Goal: Communication & Community: Answer question/provide support

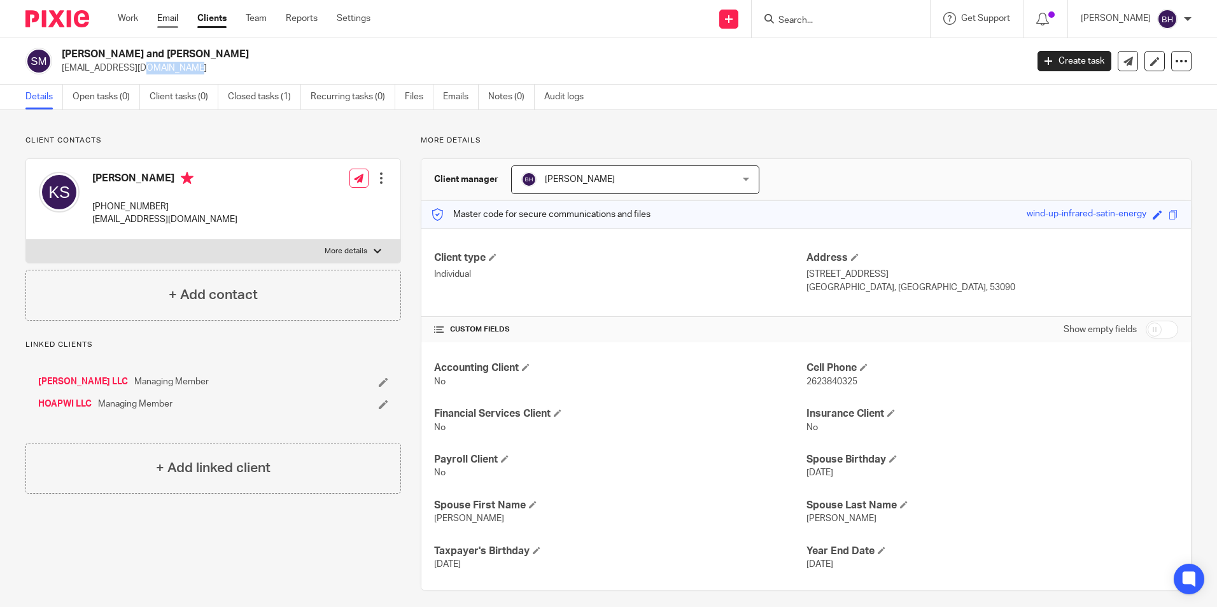
click at [168, 17] on link "Email" at bounding box center [167, 18] width 21 height 13
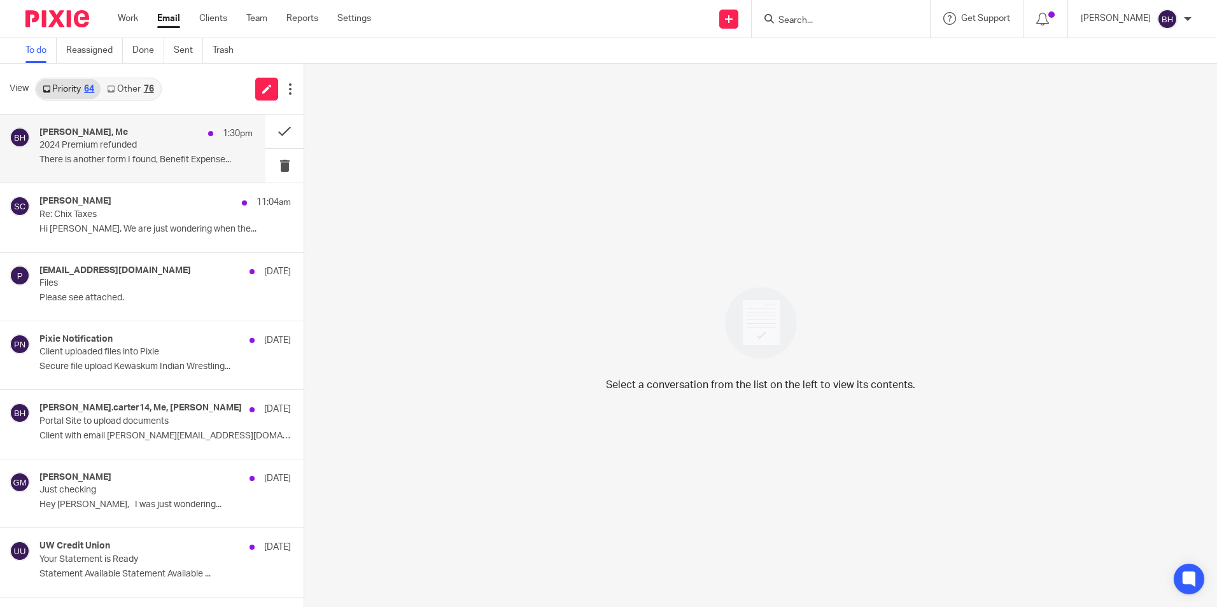
click at [87, 151] on div "Dan Mayer, Me 1:30pm 2024 Premium refunded There is another form I found, Benef…" at bounding box center [145, 148] width 213 height 43
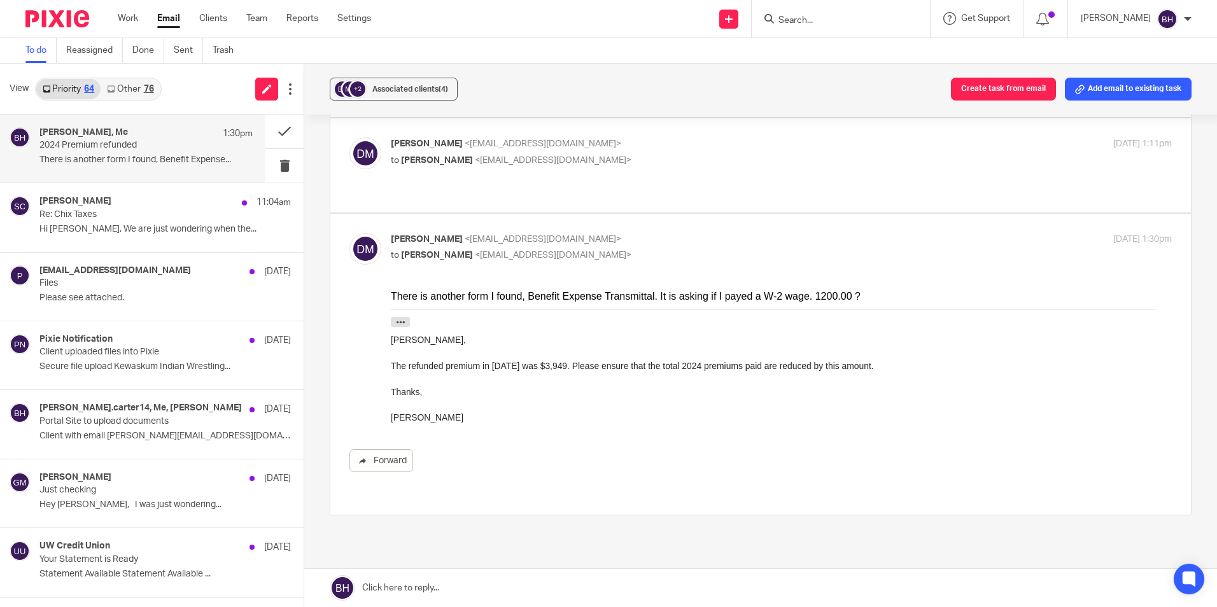
scroll to position [111, 0]
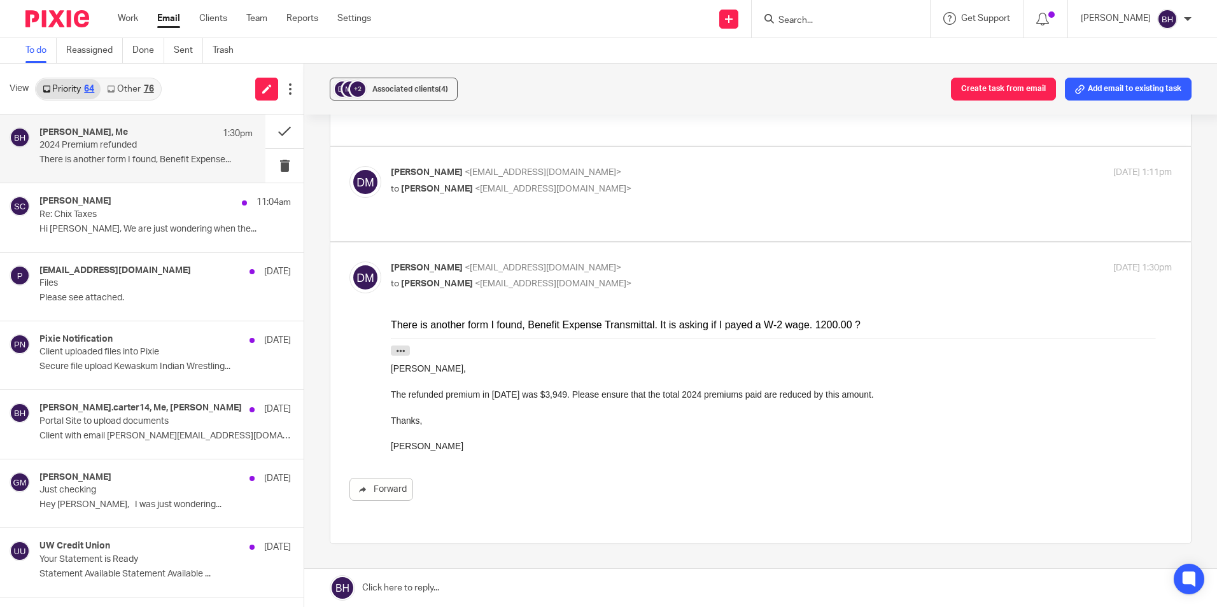
click at [473, 582] on link at bounding box center [760, 588] width 912 height 38
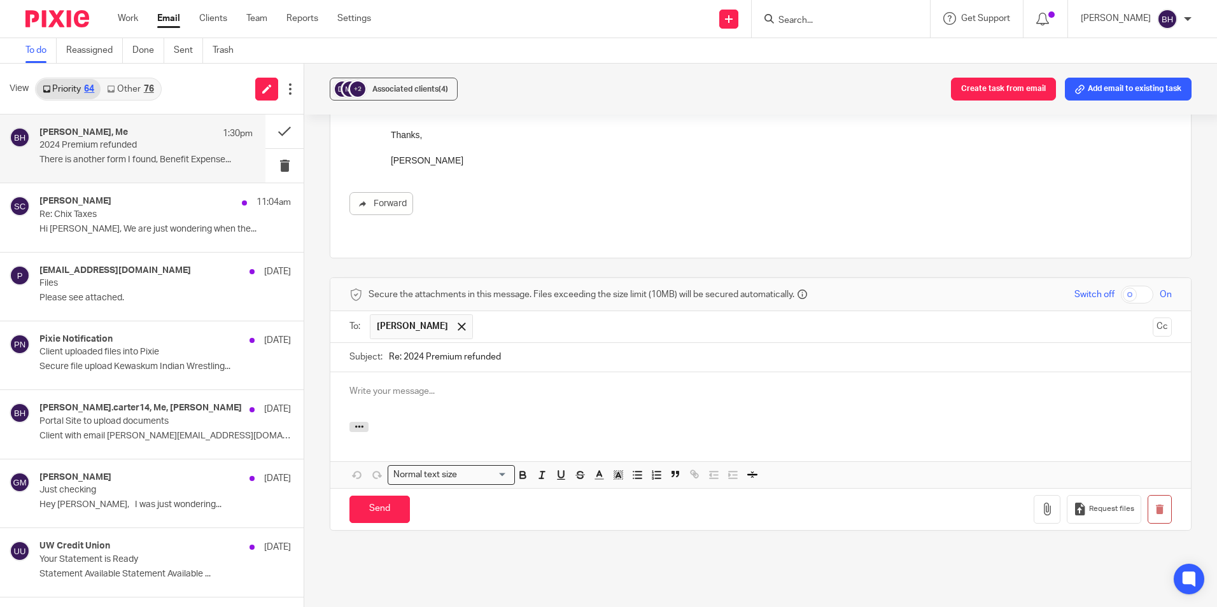
scroll to position [0, 0]
click at [371, 496] on input "Send" at bounding box center [379, 509] width 60 height 27
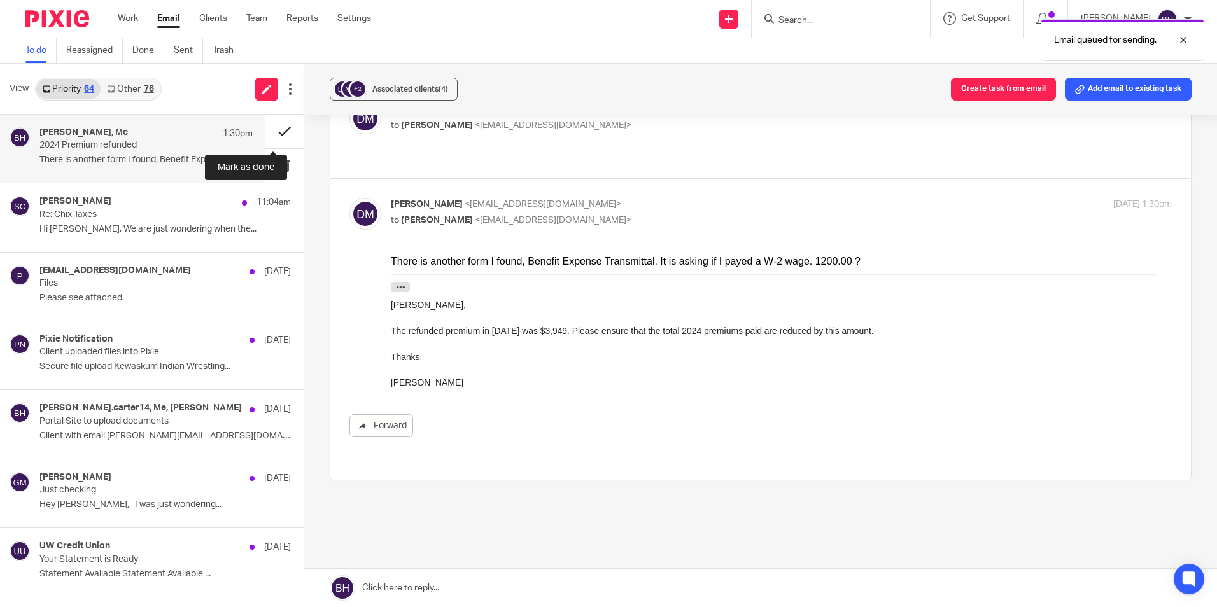
click at [274, 127] on button at bounding box center [284, 132] width 38 height 34
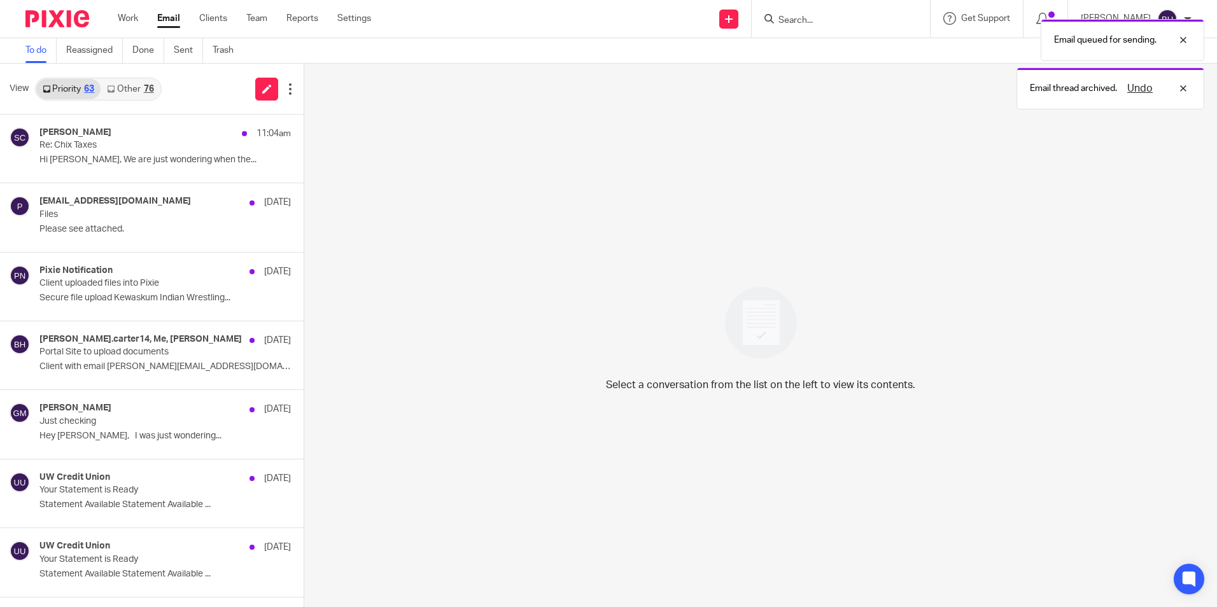
click at [141, 86] on link "Other 76" at bounding box center [130, 89] width 59 height 20
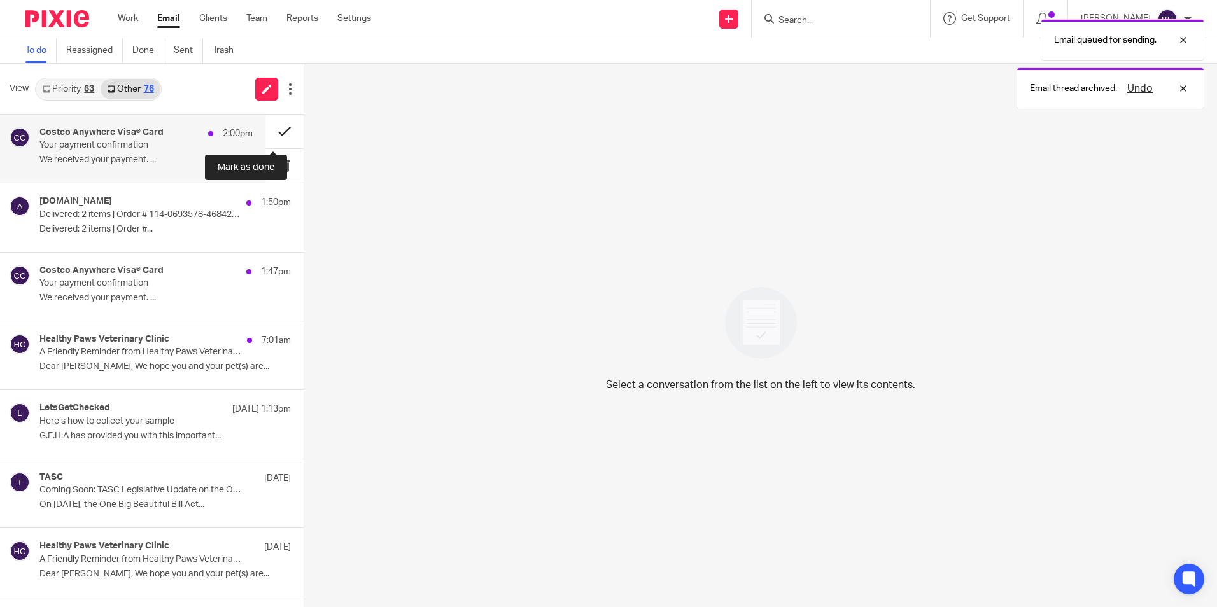
click at [270, 134] on button at bounding box center [284, 132] width 38 height 34
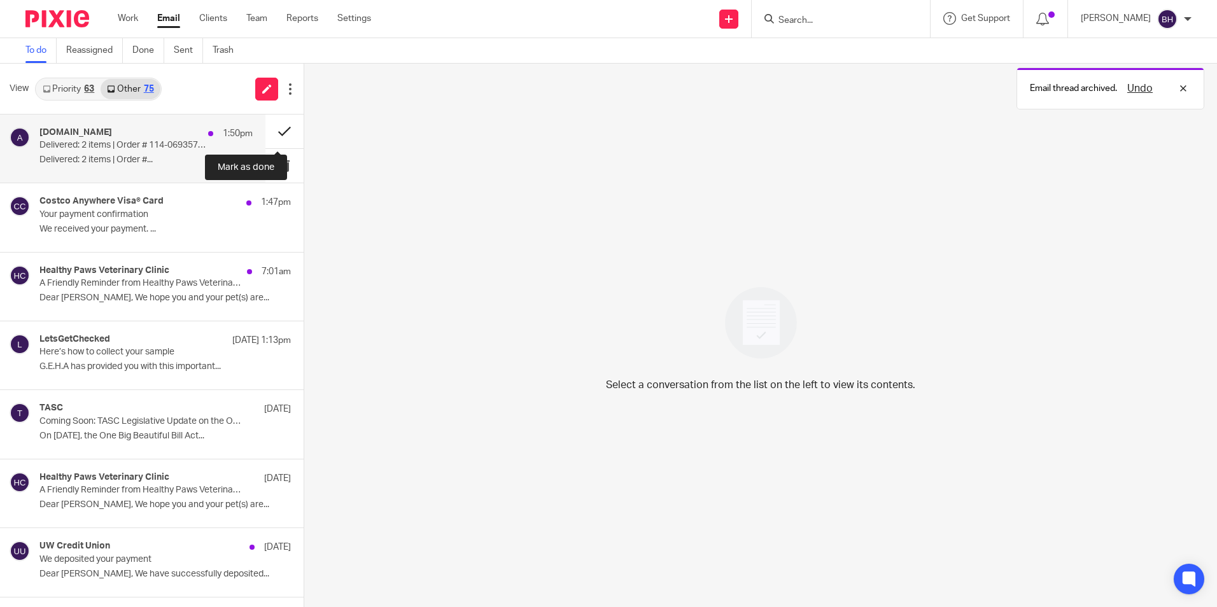
click at [272, 132] on button at bounding box center [284, 132] width 38 height 34
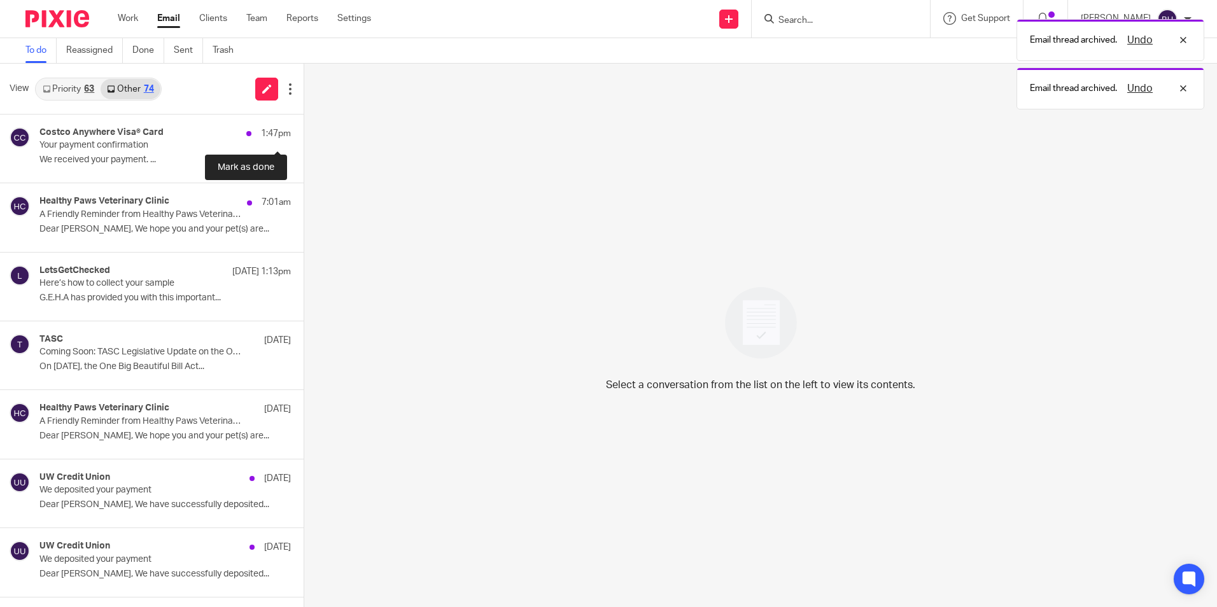
click at [303, 132] on button at bounding box center [308, 132] width 10 height 34
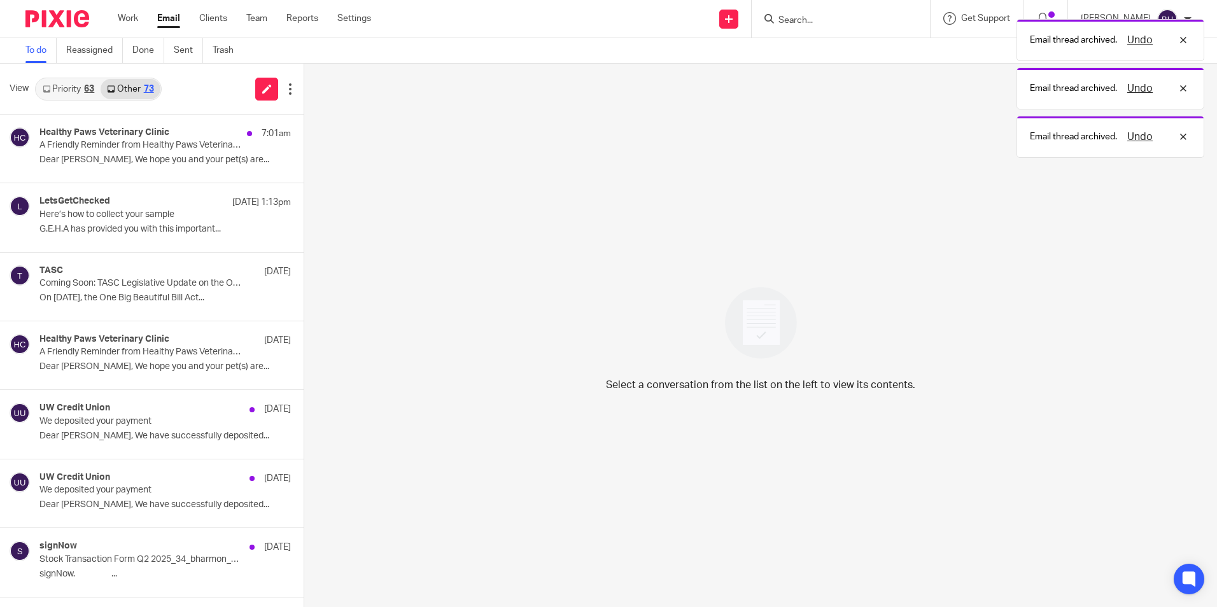
click at [83, 85] on link "Priority 63" at bounding box center [68, 89] width 64 height 20
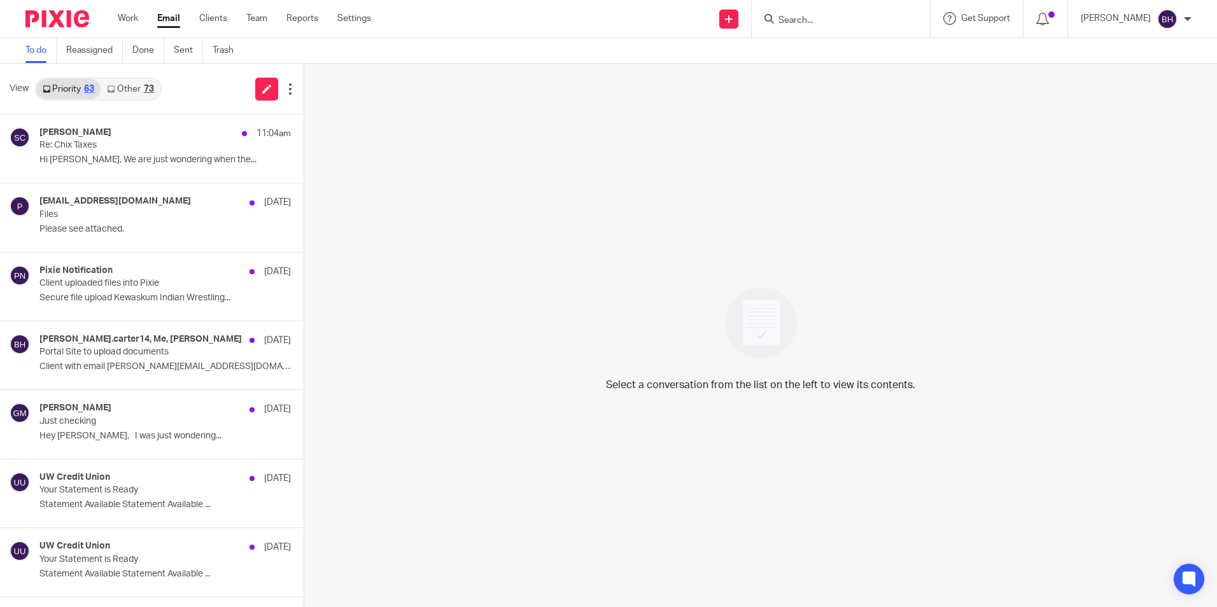
click at [125, 90] on link "Other 73" at bounding box center [130, 89] width 59 height 20
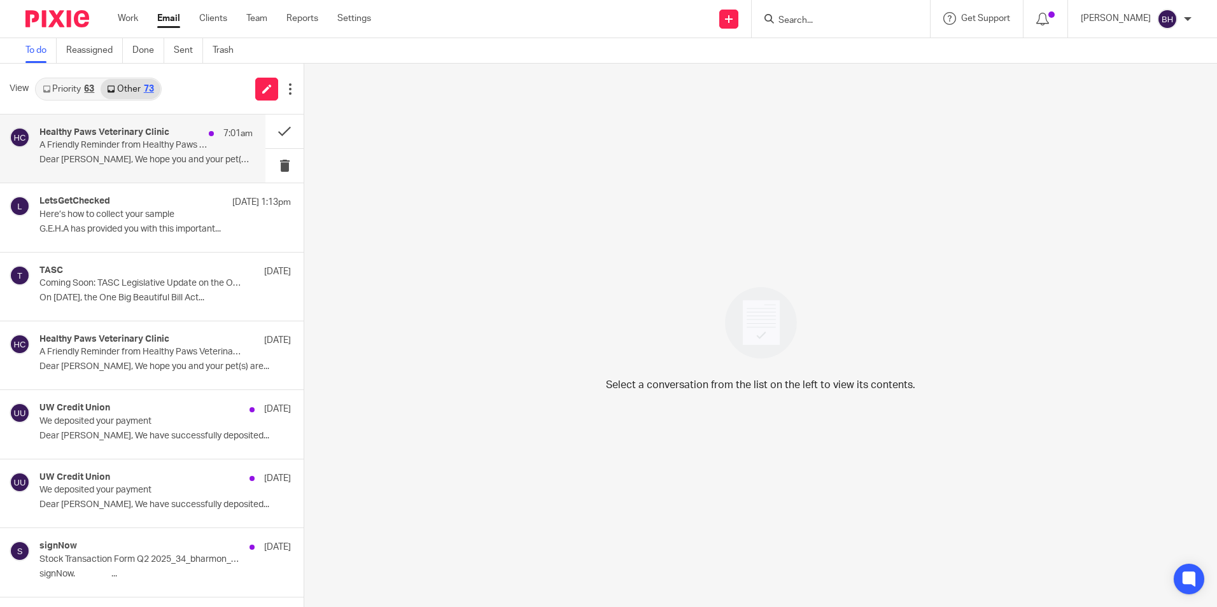
click at [153, 157] on p "Dear Barbara, We hope you and your pet(s) are..." at bounding box center [145, 160] width 213 height 11
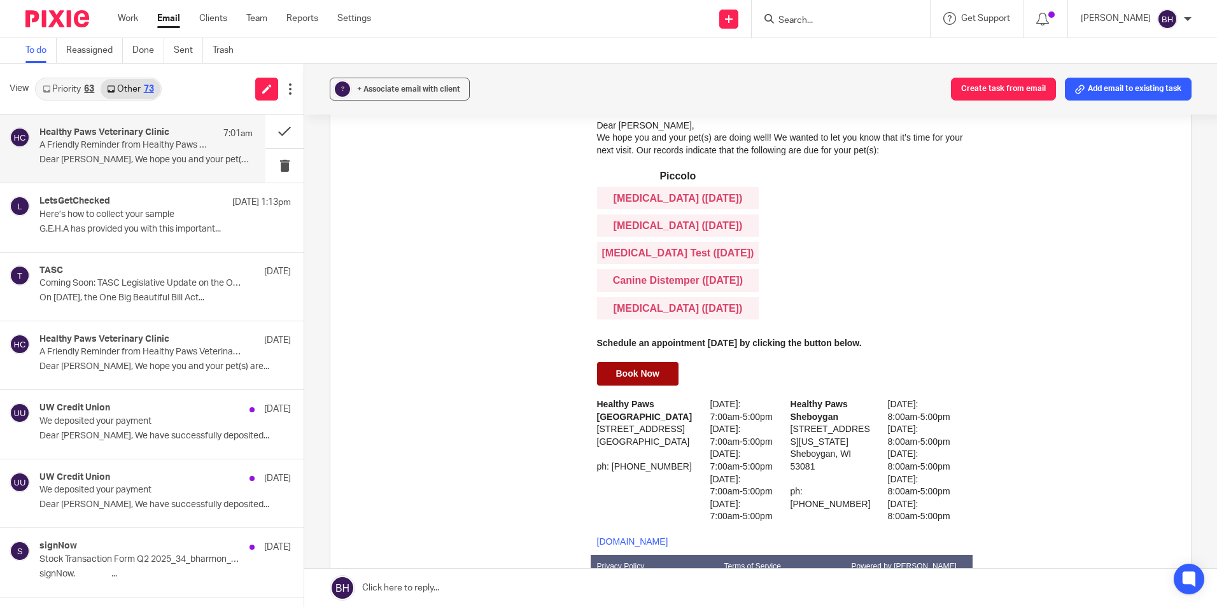
scroll to position [509, 0]
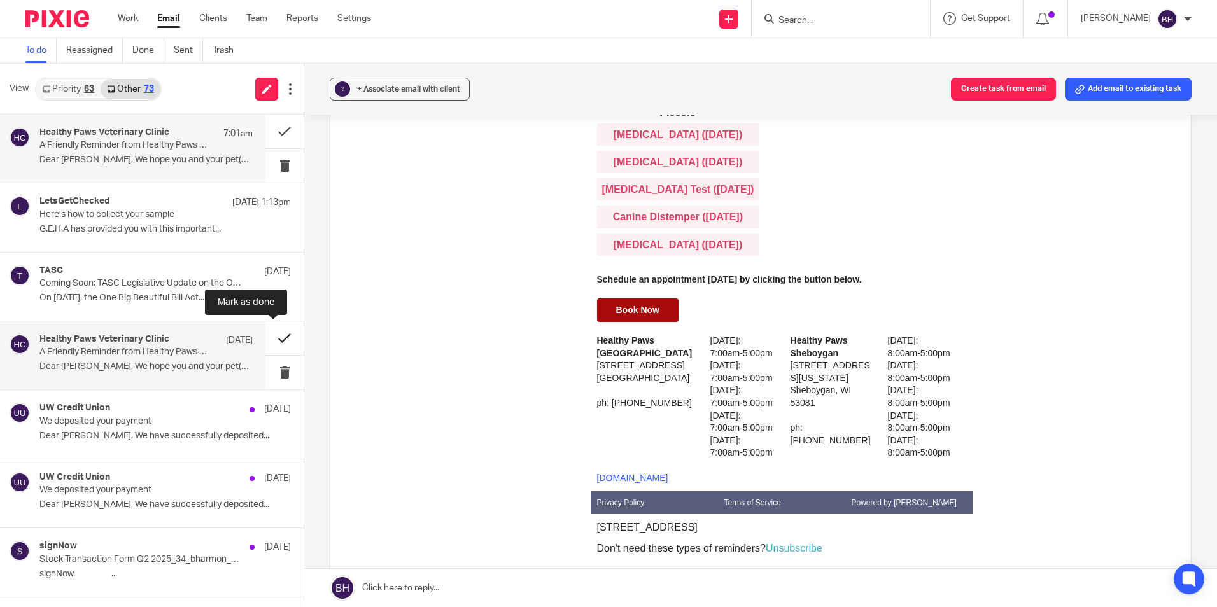
click at [272, 338] on button at bounding box center [284, 338] width 38 height 34
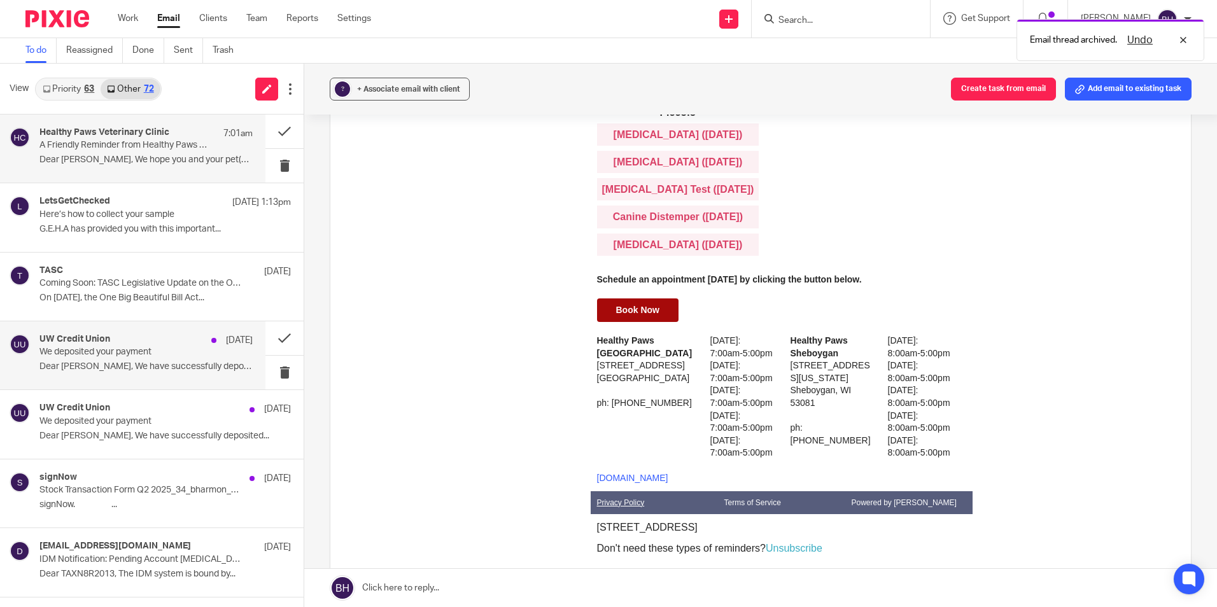
click at [151, 366] on p "Dear Barbara, We have successfully deposited..." at bounding box center [145, 366] width 213 height 11
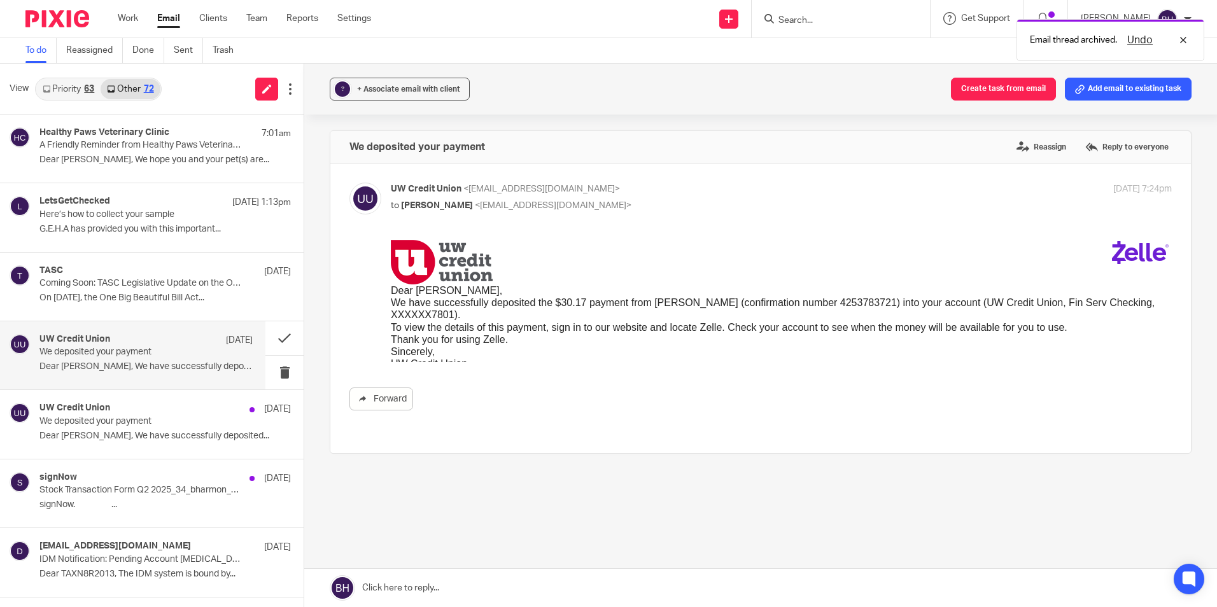
scroll to position [0, 0]
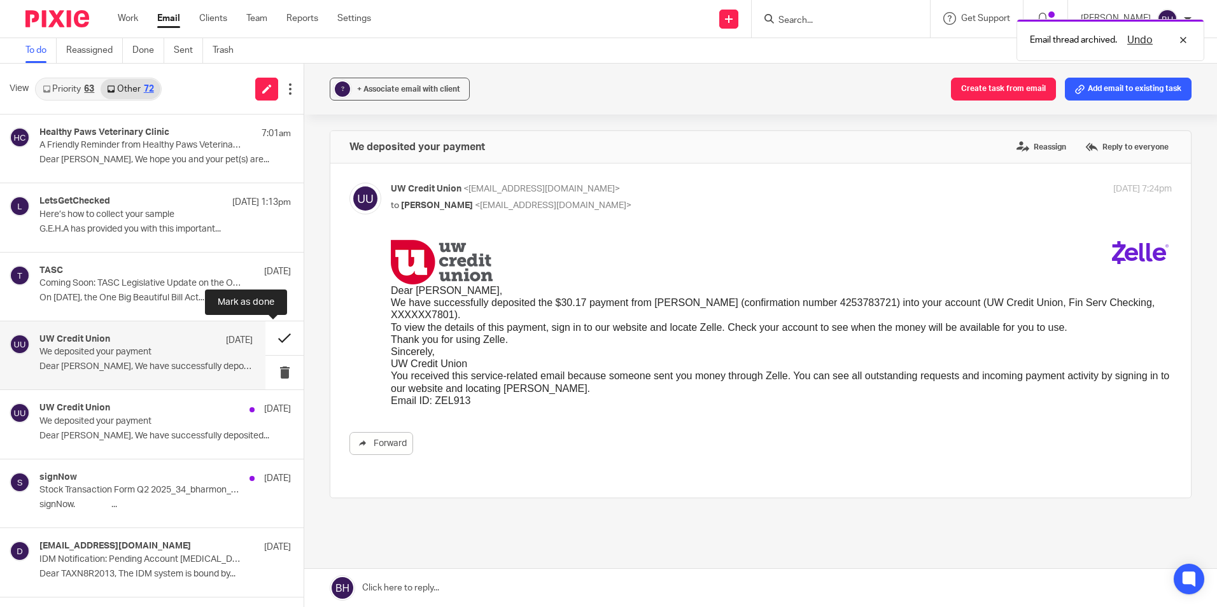
click at [272, 338] on button at bounding box center [284, 338] width 38 height 34
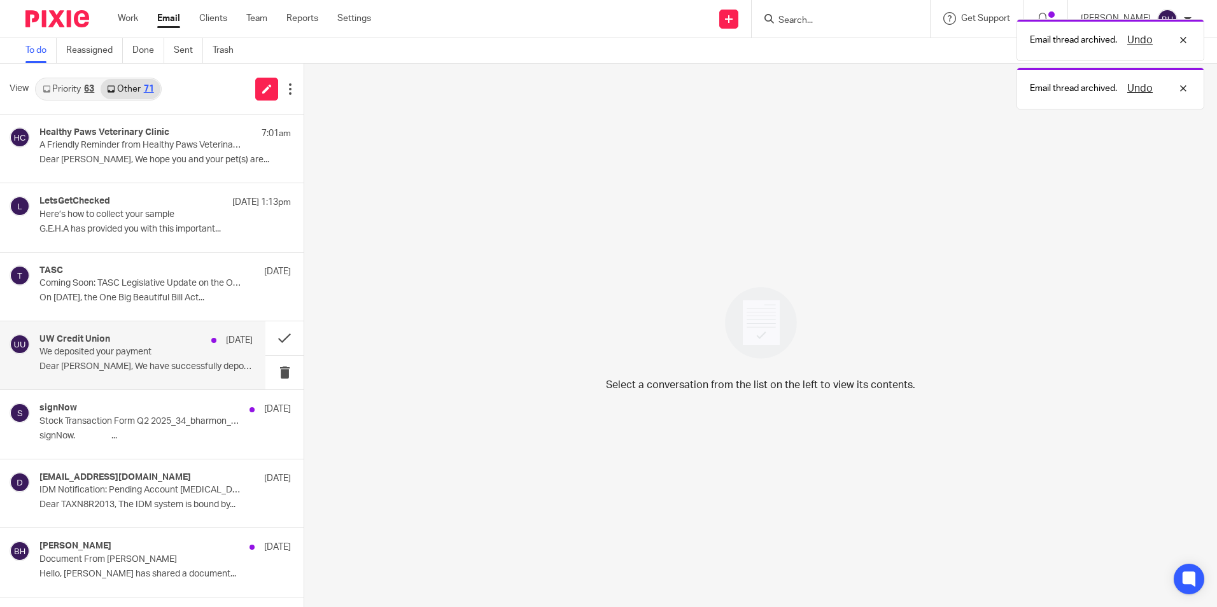
click at [185, 370] on p "Dear Barbara, We have successfully deposited..." at bounding box center [145, 366] width 213 height 11
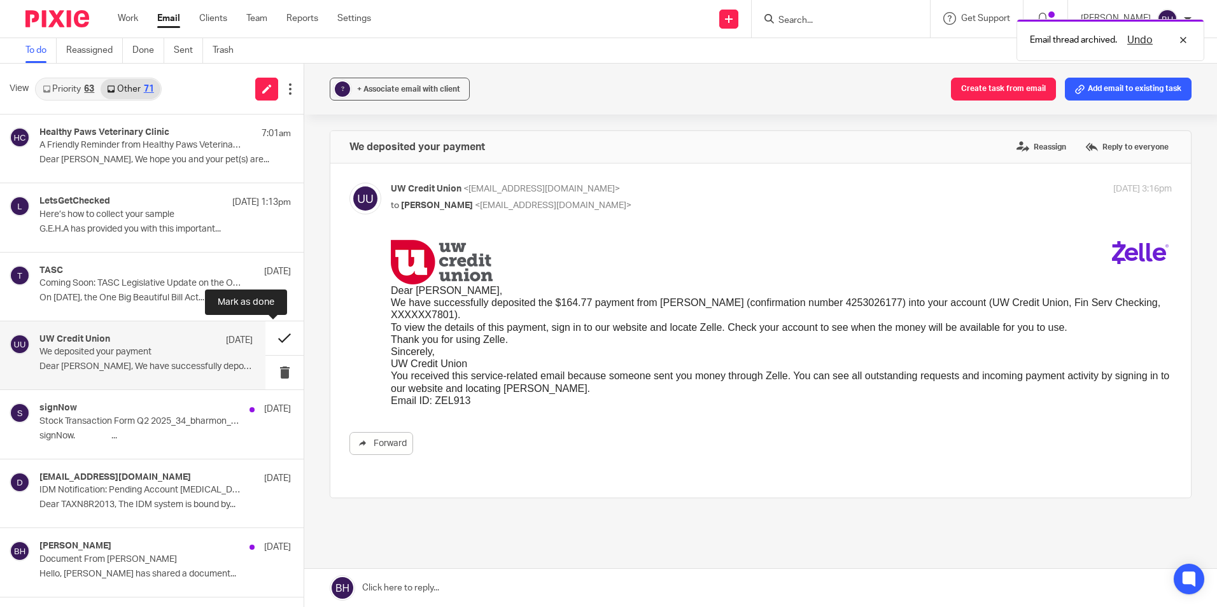
click at [271, 335] on button at bounding box center [284, 338] width 38 height 34
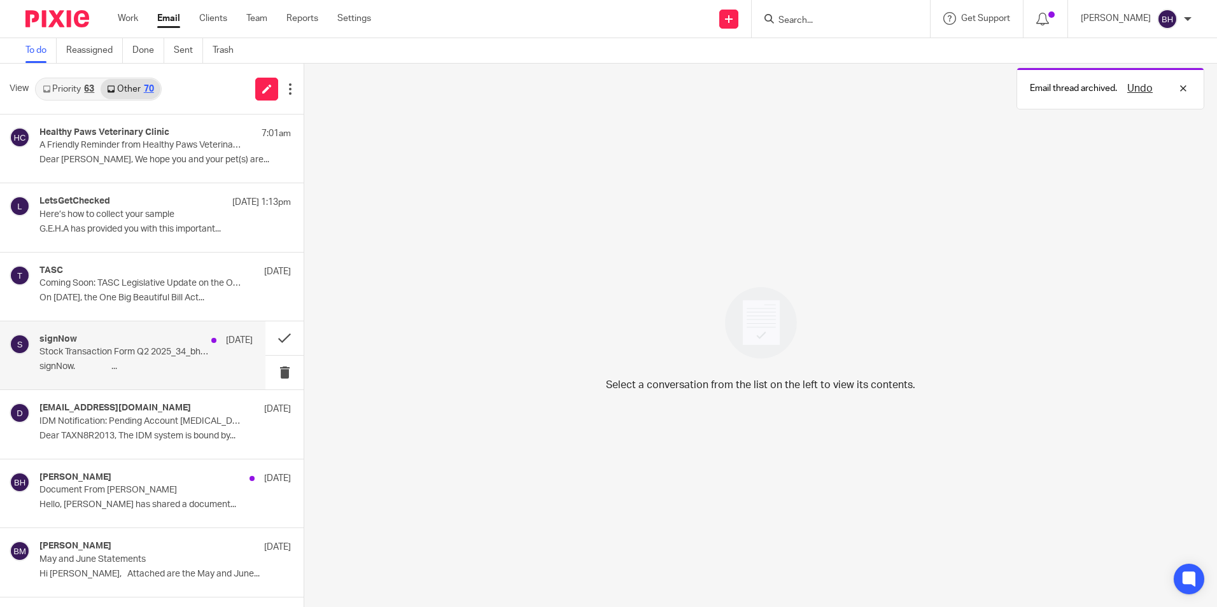
click at [137, 356] on p "Stock Transaction Form Q2 2025_34_bharmon_kaylab Has Been Completed" at bounding box center [124, 352] width 171 height 11
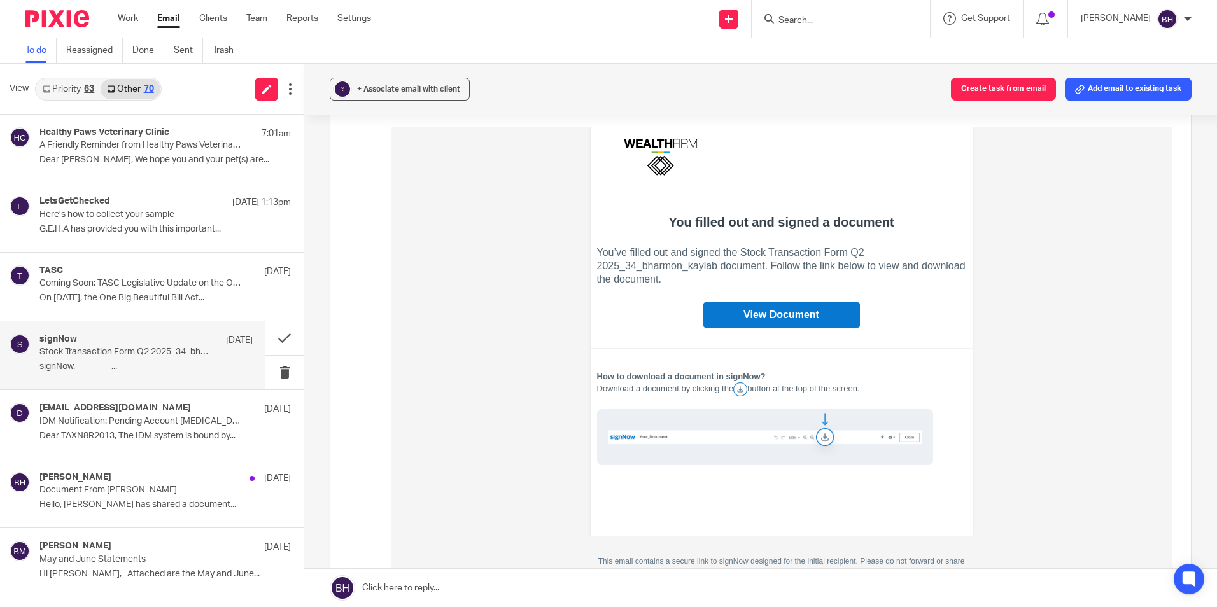
scroll to position [127, 0]
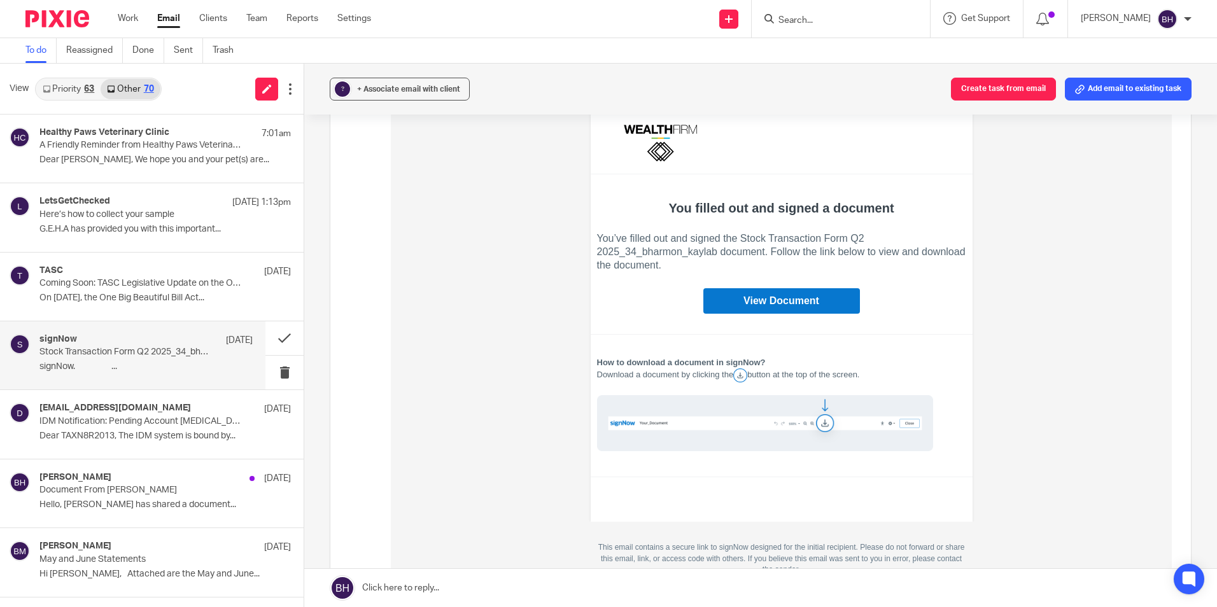
click at [770, 308] on link "View Document" at bounding box center [781, 300] width 157 height 25
click at [276, 339] on button at bounding box center [284, 338] width 38 height 34
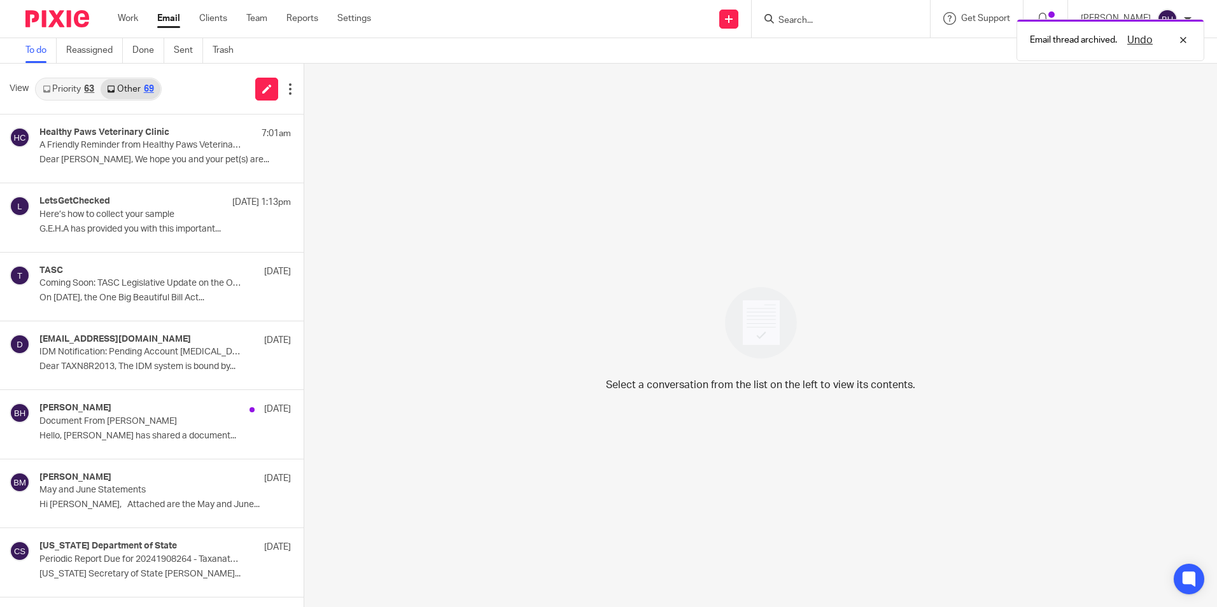
click at [71, 82] on link "Priority 63" at bounding box center [68, 89] width 64 height 20
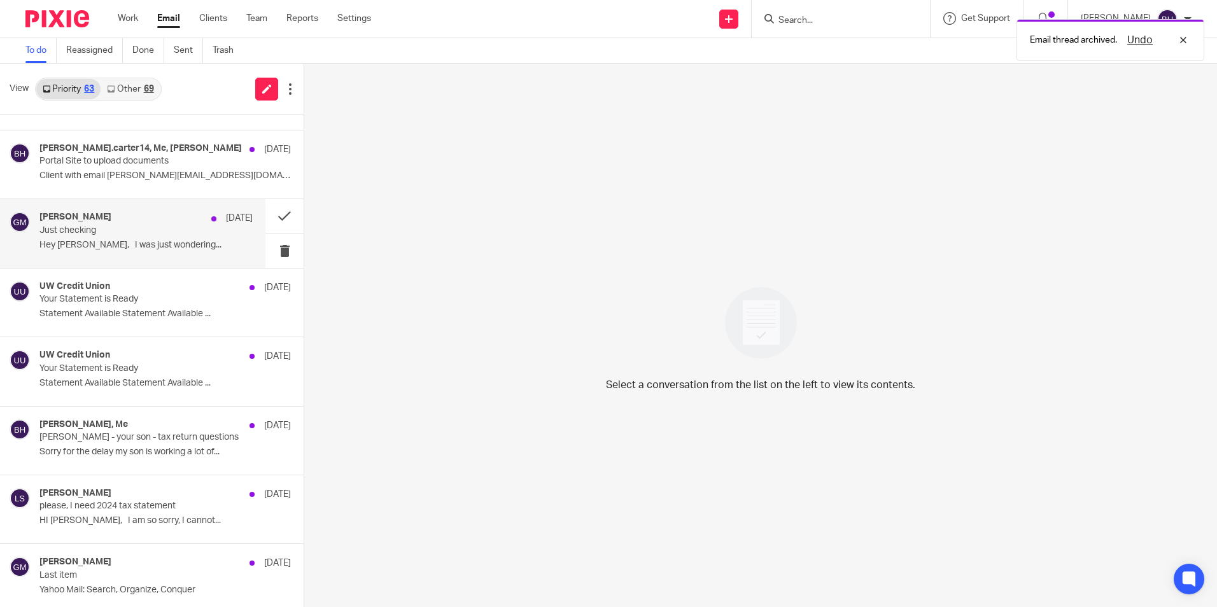
scroll to position [255, 0]
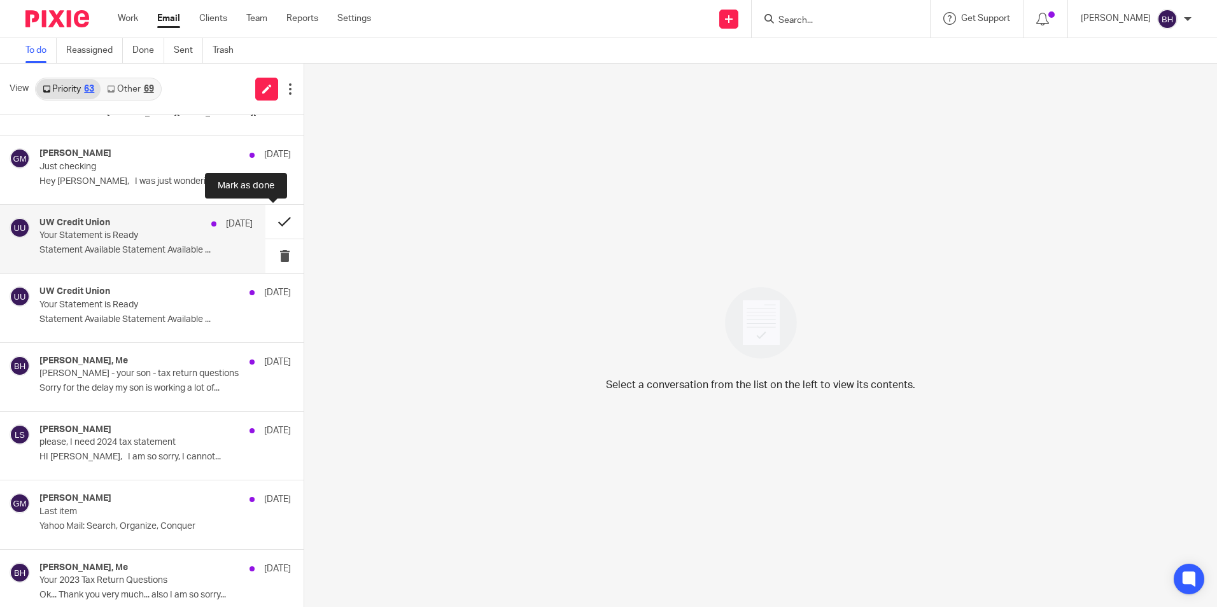
click at [273, 219] on button at bounding box center [284, 222] width 38 height 34
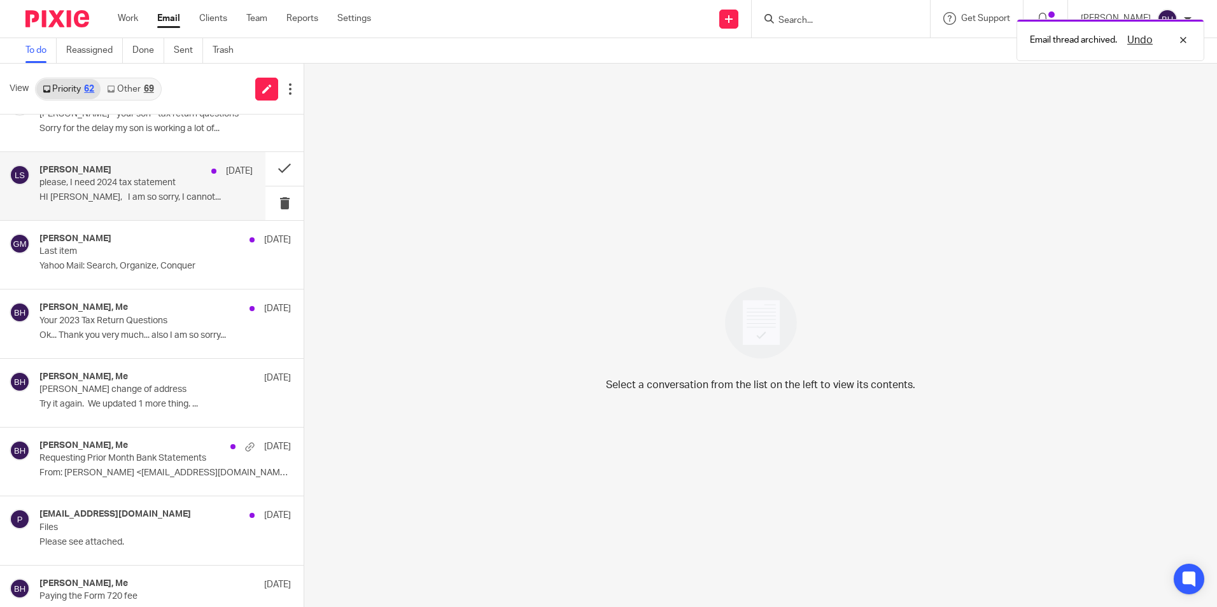
scroll to position [509, 0]
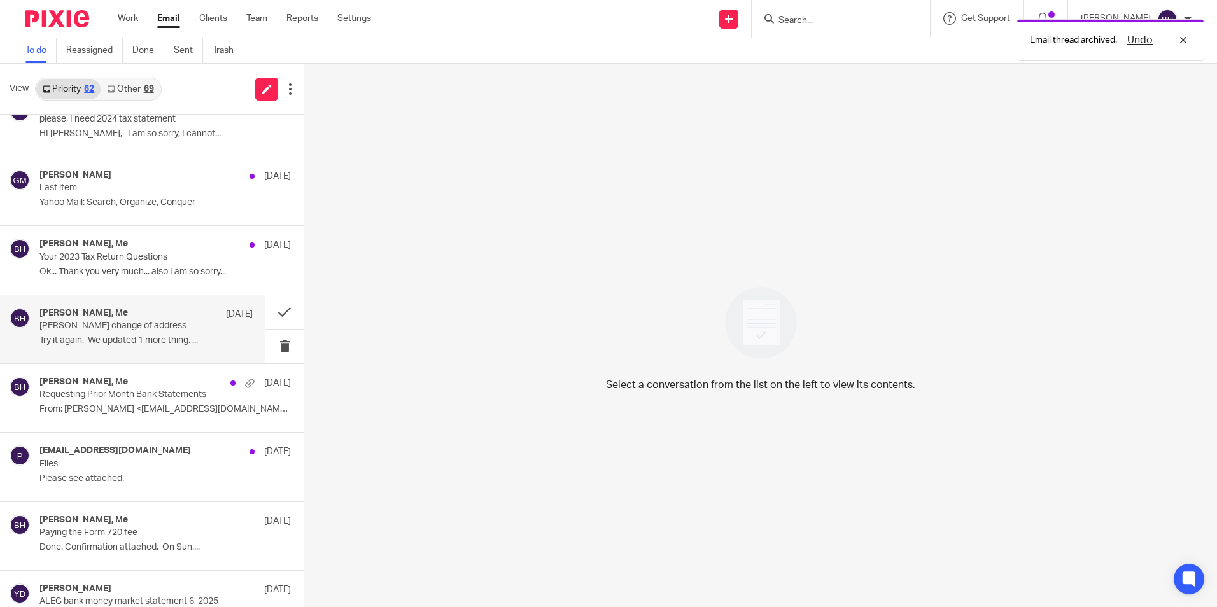
click at [165, 336] on p "Try it again. We updated 1 more thing. ..." at bounding box center [145, 340] width 213 height 11
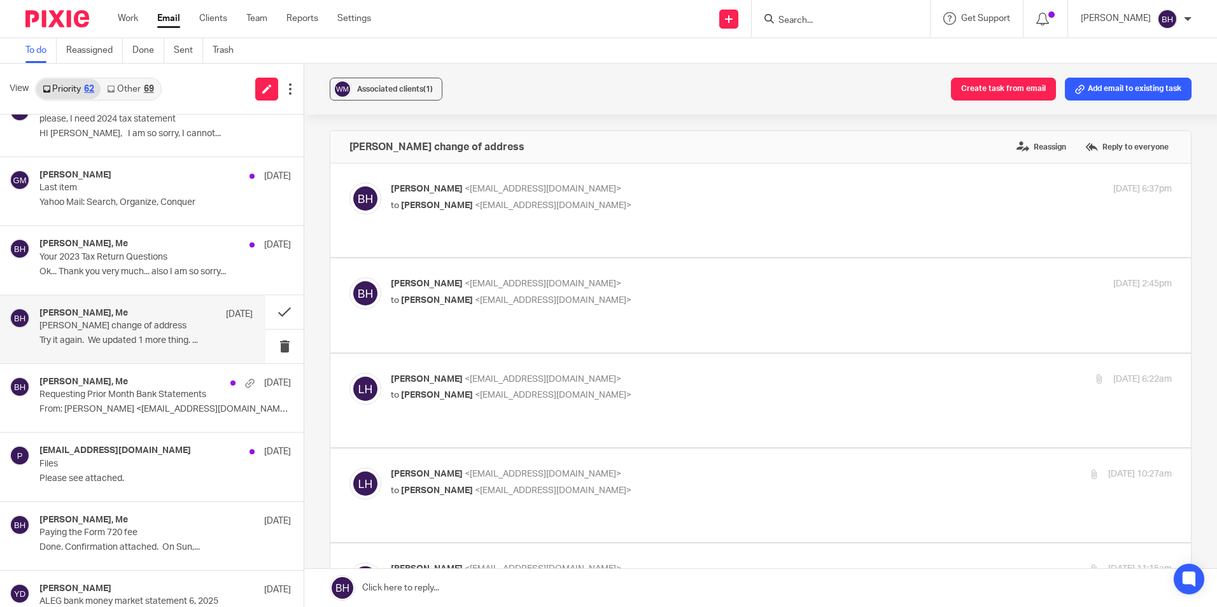
scroll to position [0, 0]
click at [426, 589] on link at bounding box center [760, 588] width 912 height 38
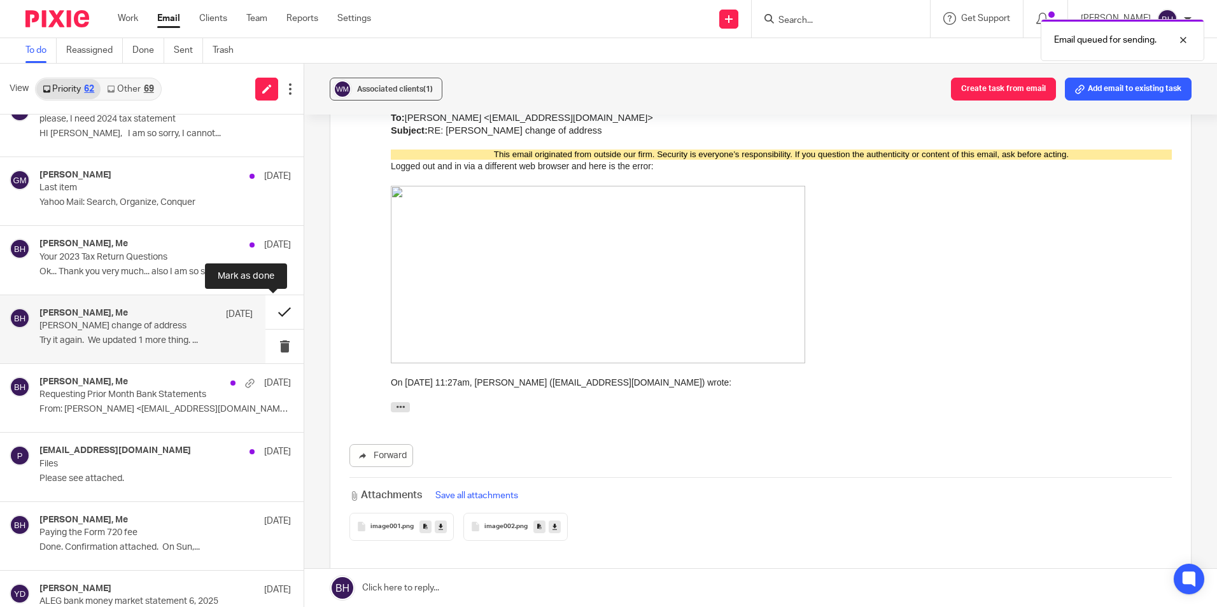
click at [276, 307] on button at bounding box center [284, 312] width 38 height 34
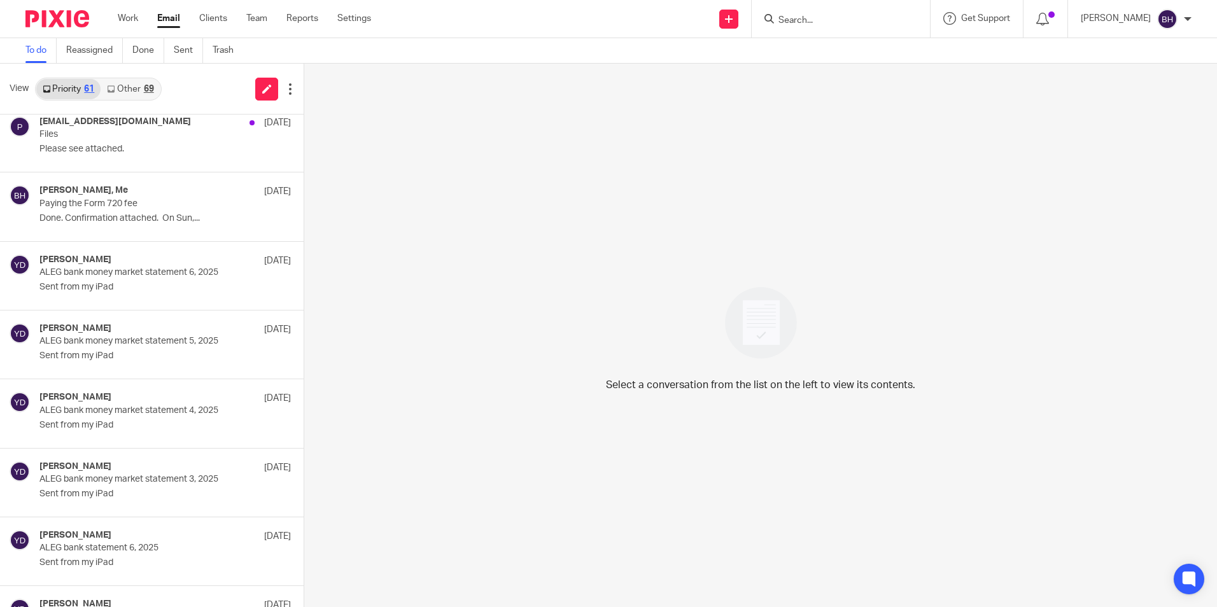
scroll to position [573, 0]
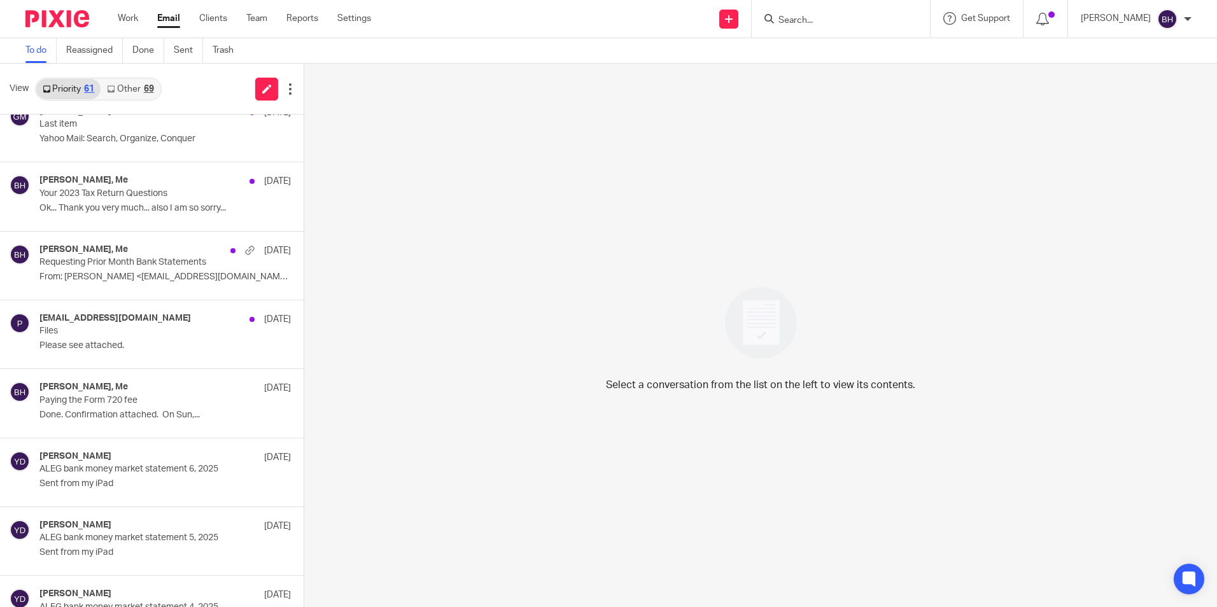
click at [136, 85] on link "Other 69" at bounding box center [130, 89] width 59 height 20
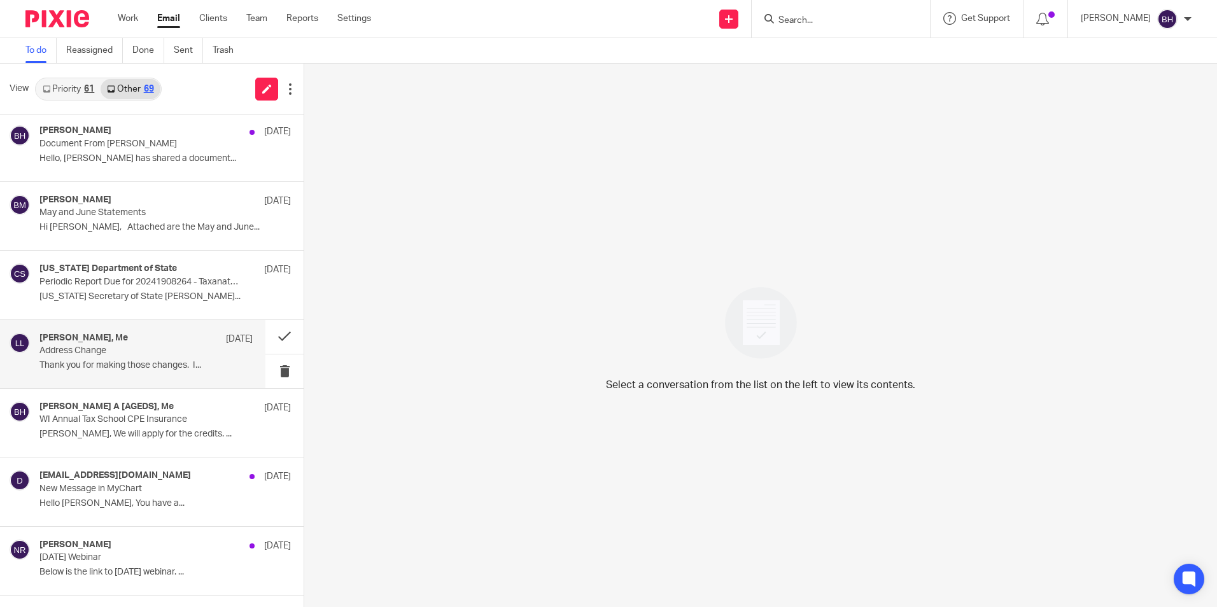
scroll to position [318, 0]
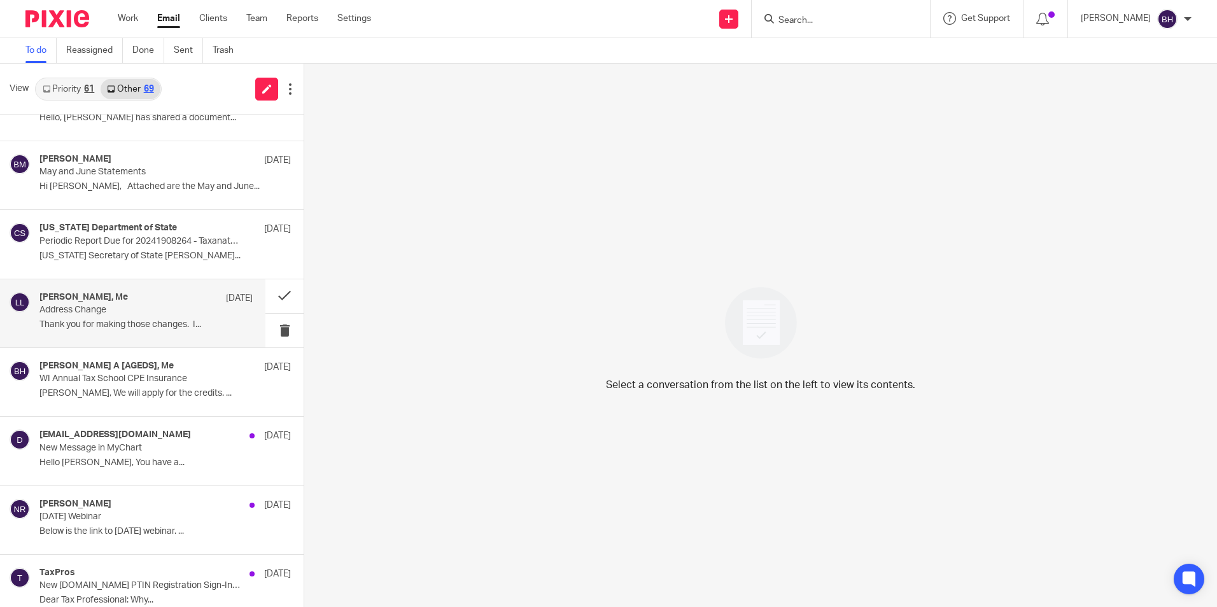
click at [137, 321] on p "Thank you for making those changes. I..." at bounding box center [145, 324] width 213 height 11
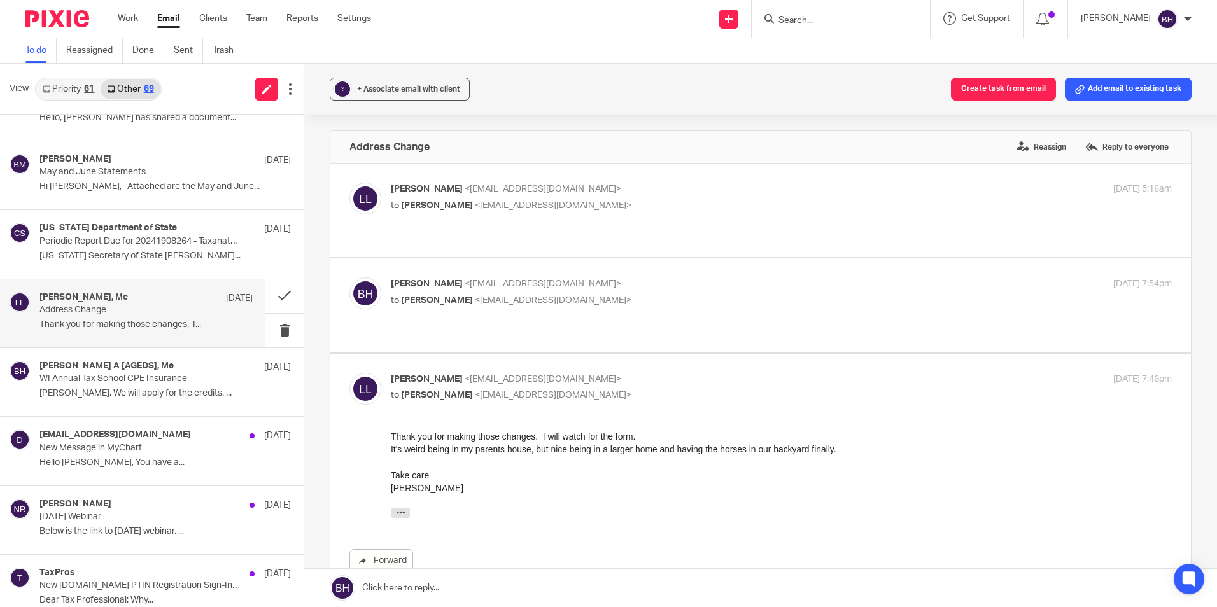
scroll to position [0, 0]
click at [445, 586] on link at bounding box center [760, 588] width 912 height 38
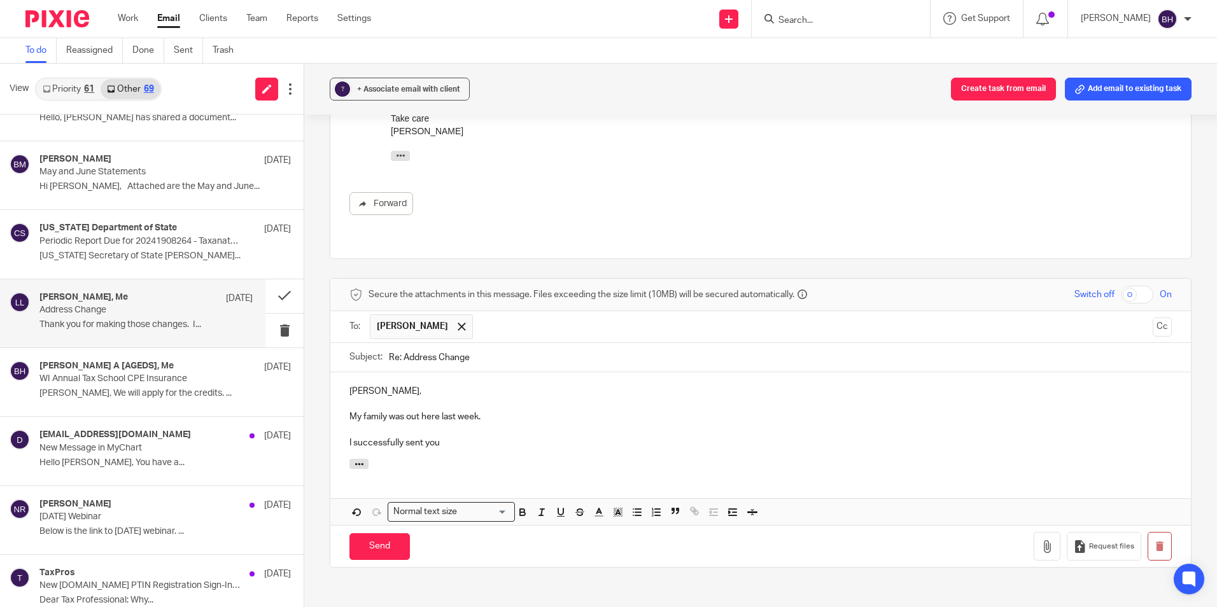
click at [443, 436] on p "I successfully sent you" at bounding box center [760, 442] width 822 height 13
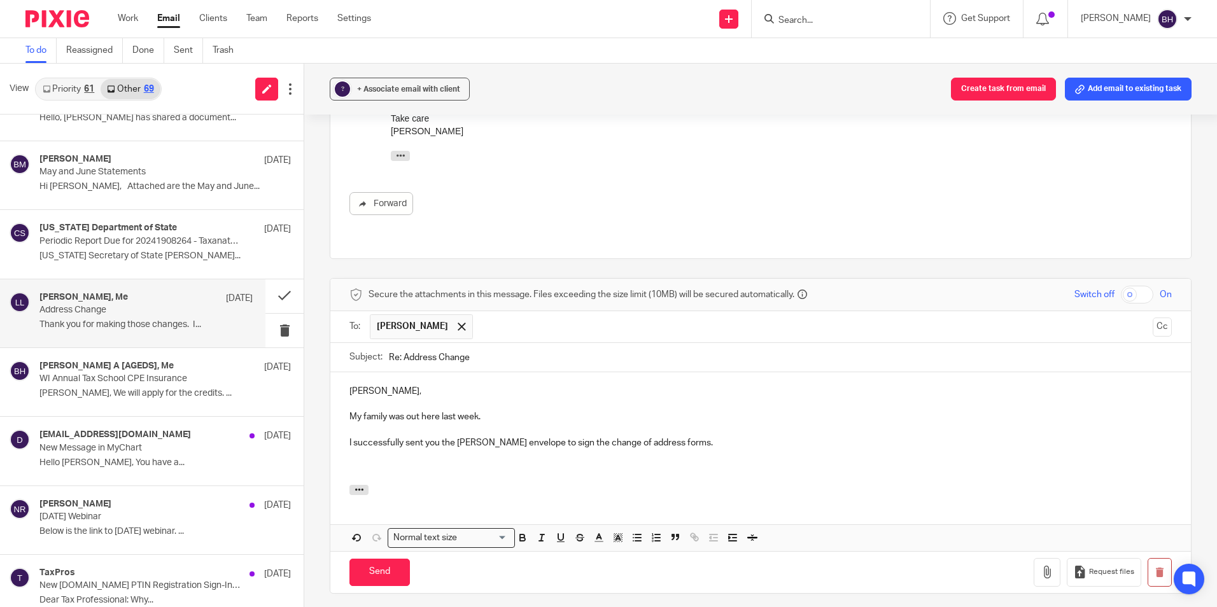
click at [379, 463] on p at bounding box center [760, 469] width 822 height 13
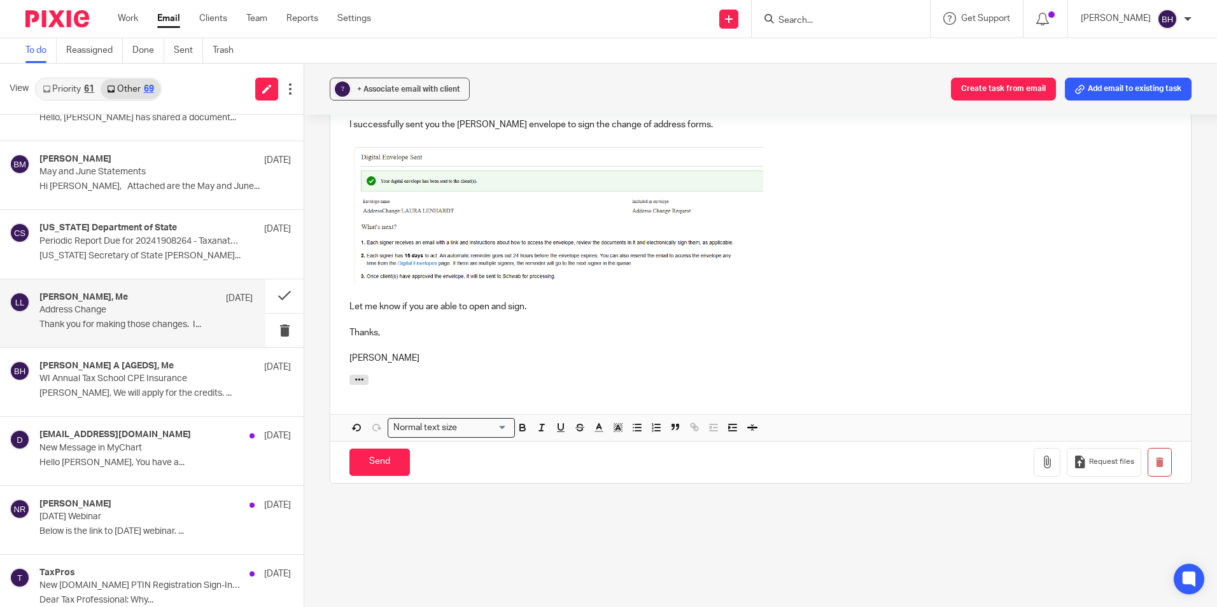
scroll to position [678, 0]
click at [380, 446] on input "Send" at bounding box center [379, 459] width 60 height 27
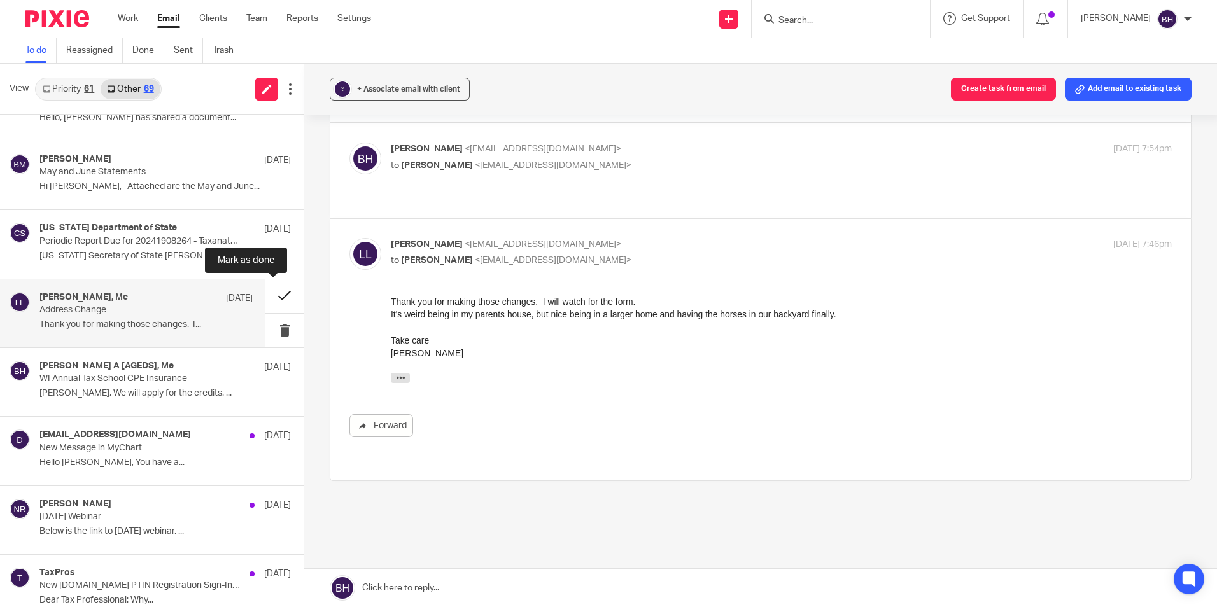
click at [268, 297] on button at bounding box center [284, 296] width 38 height 34
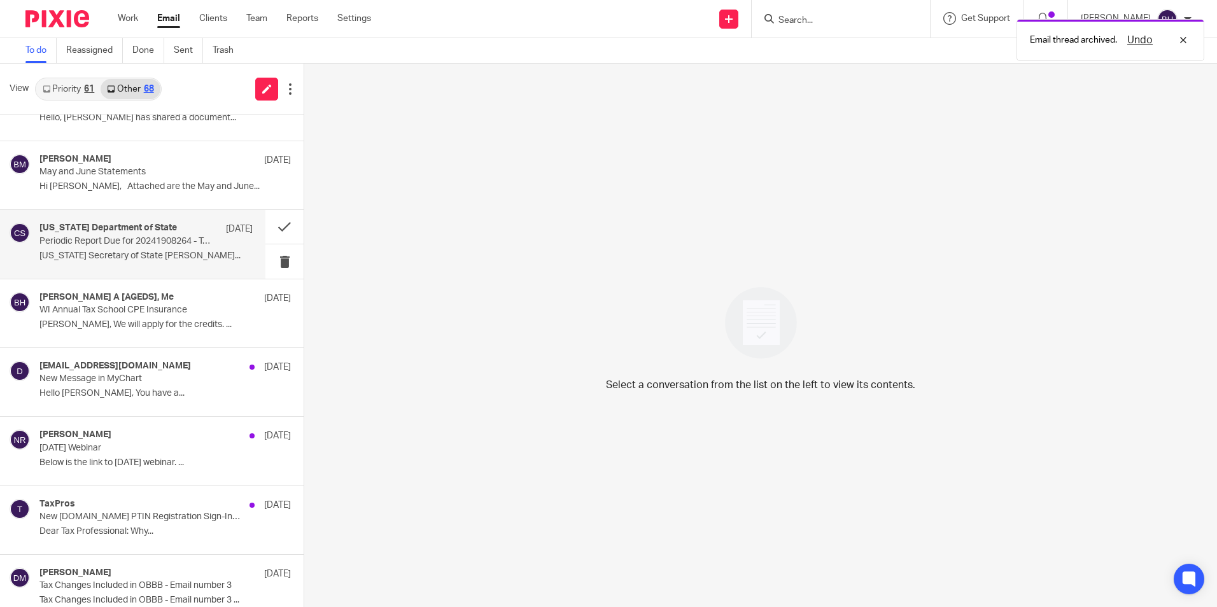
click at [134, 243] on p "Periodic Report Due for 20241908264 - Taxanator, LLC" at bounding box center [124, 241] width 171 height 11
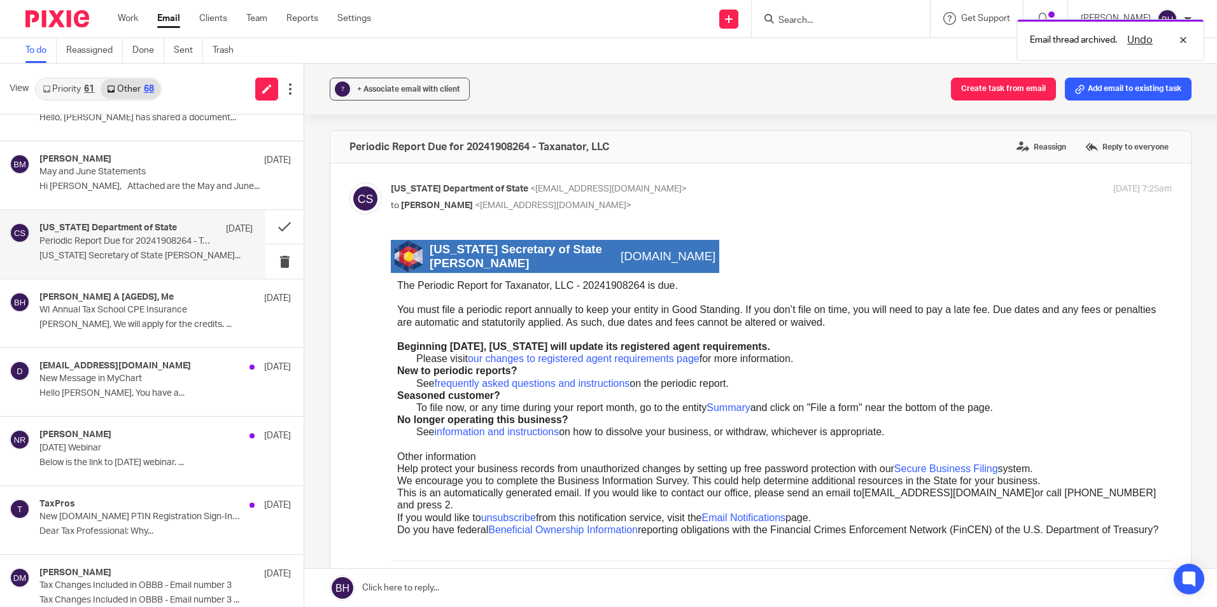
scroll to position [0, 0]
click at [661, 255] on span "coloradosos.gov" at bounding box center [667, 255] width 95 height 13
click at [260, 83] on link at bounding box center [266, 89] width 23 height 23
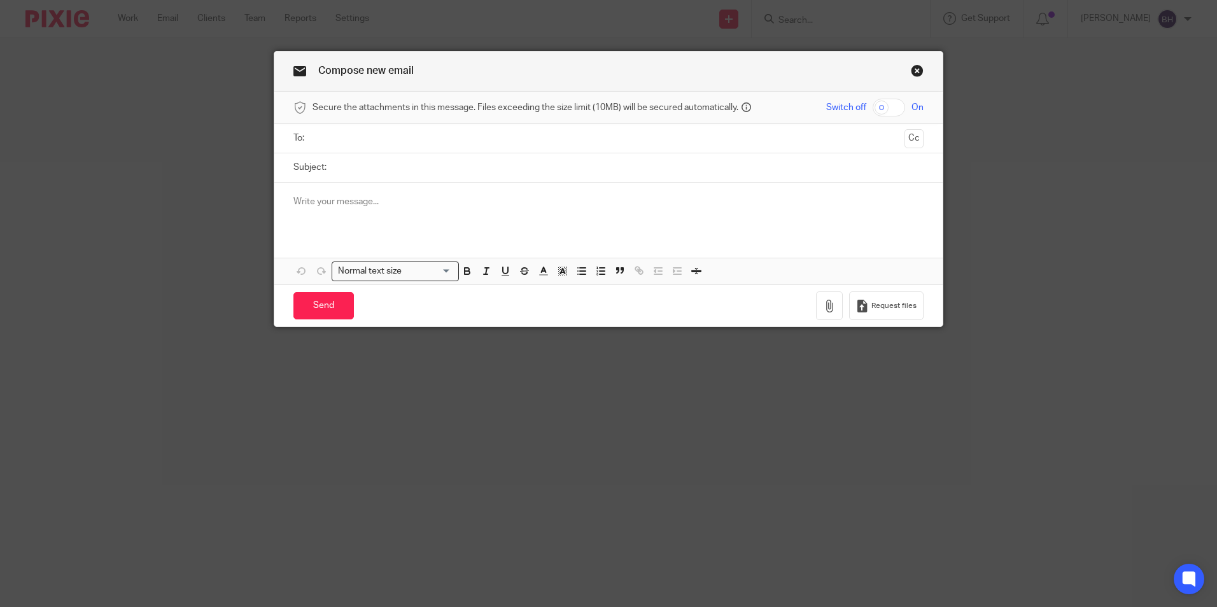
click at [330, 141] on input "text" at bounding box center [608, 138] width 582 height 15
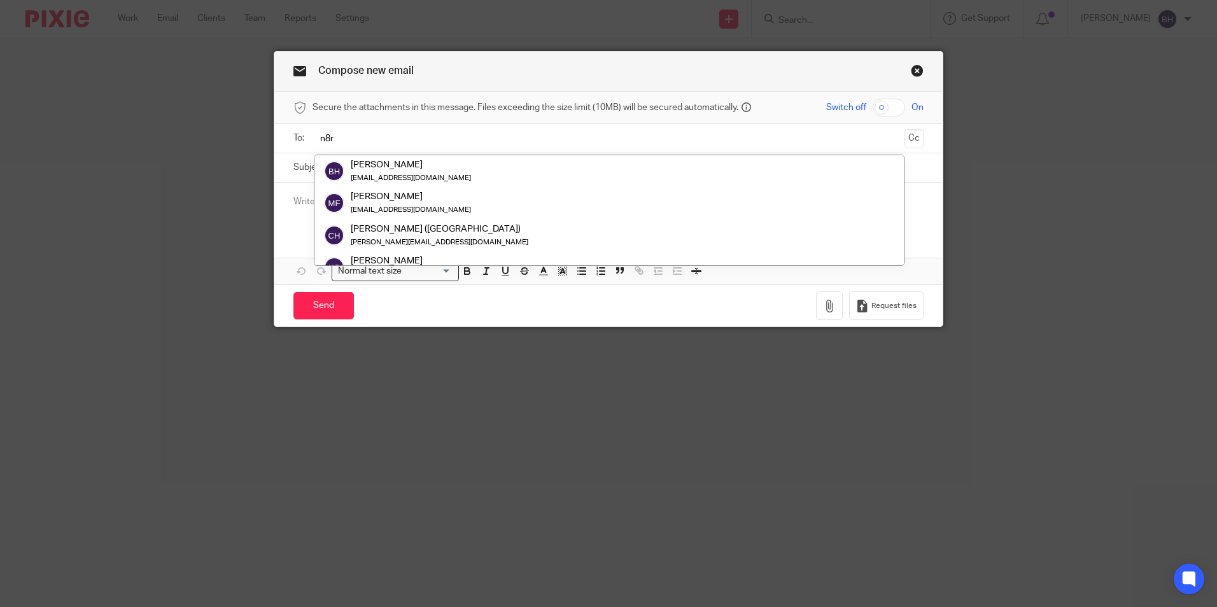
scroll to position [146, 0]
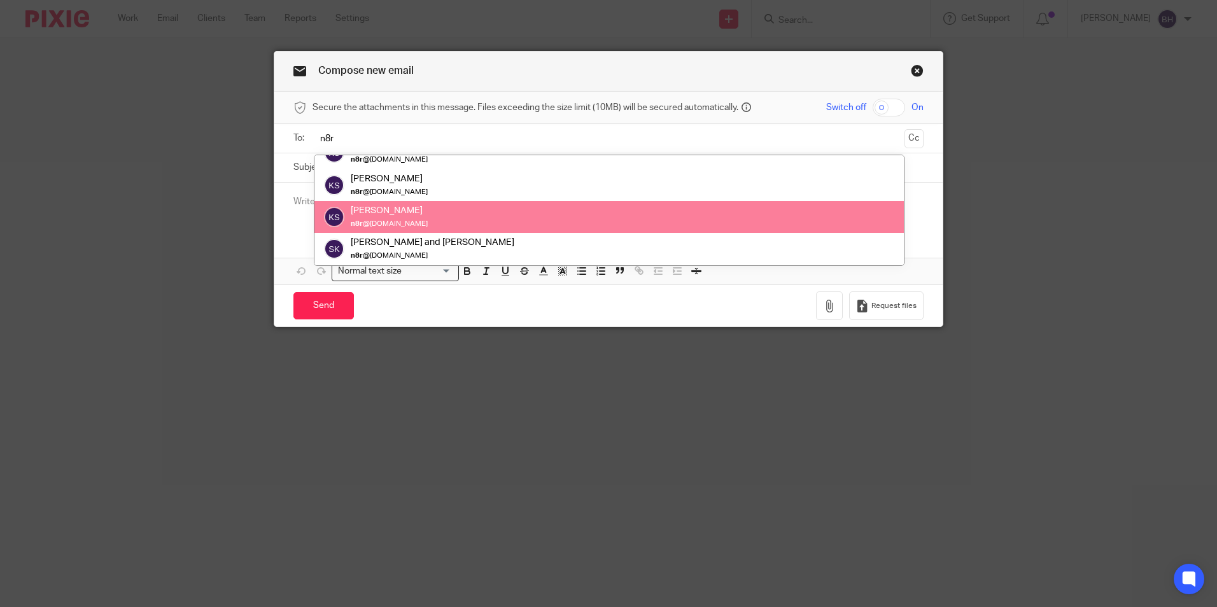
type input "n8r"
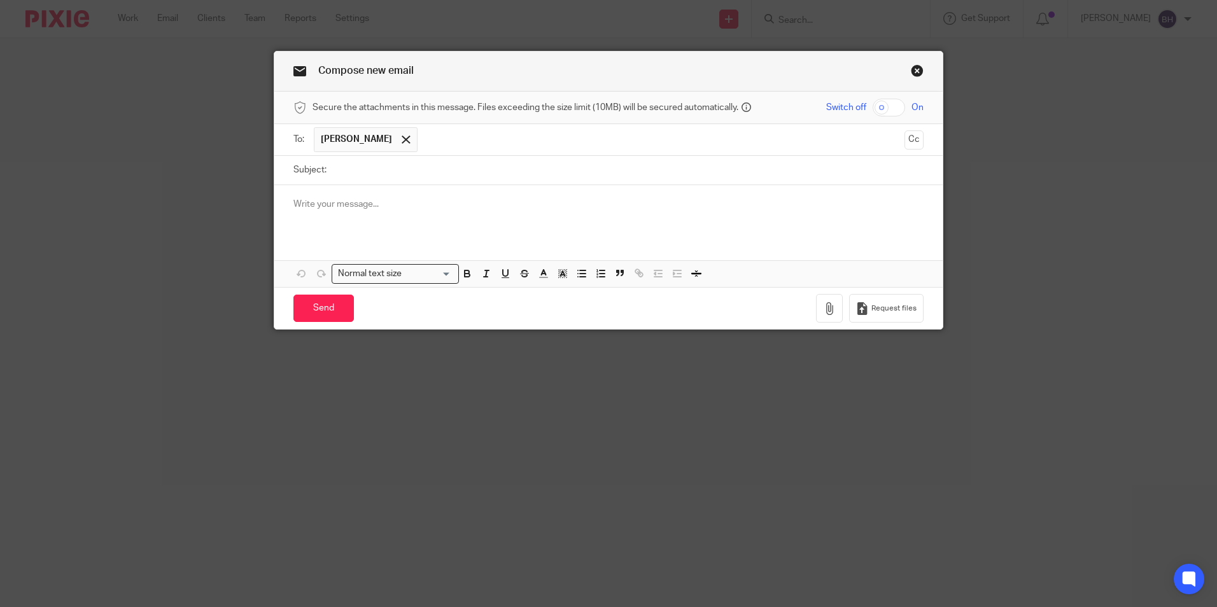
click at [367, 162] on input "Subject:" at bounding box center [628, 170] width 590 height 29
type input "Cointracking"
click at [351, 210] on p at bounding box center [608, 204] width 630 height 13
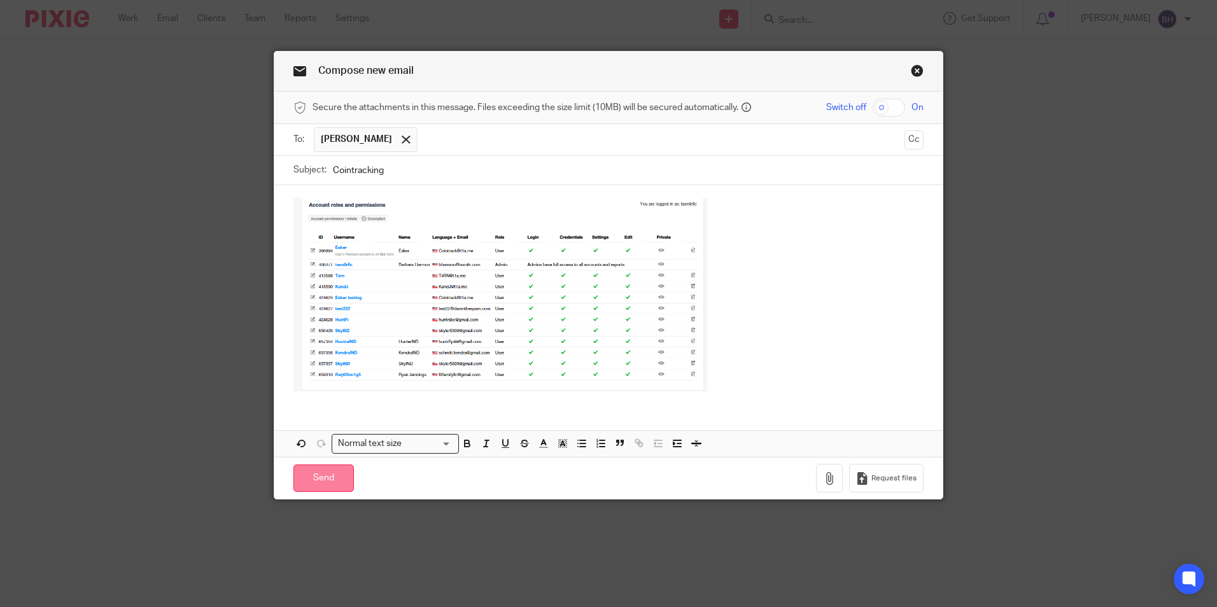
click at [314, 484] on input "Send" at bounding box center [323, 477] width 60 height 27
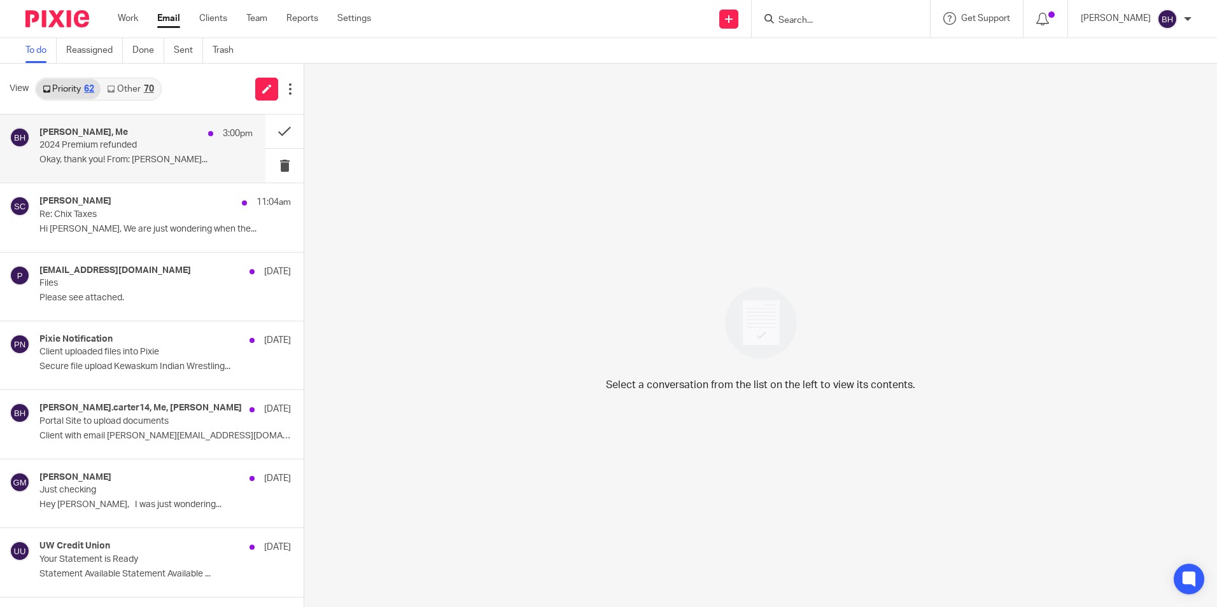
click at [95, 132] on h4 "[PERSON_NAME], Me" at bounding box center [83, 132] width 88 height 11
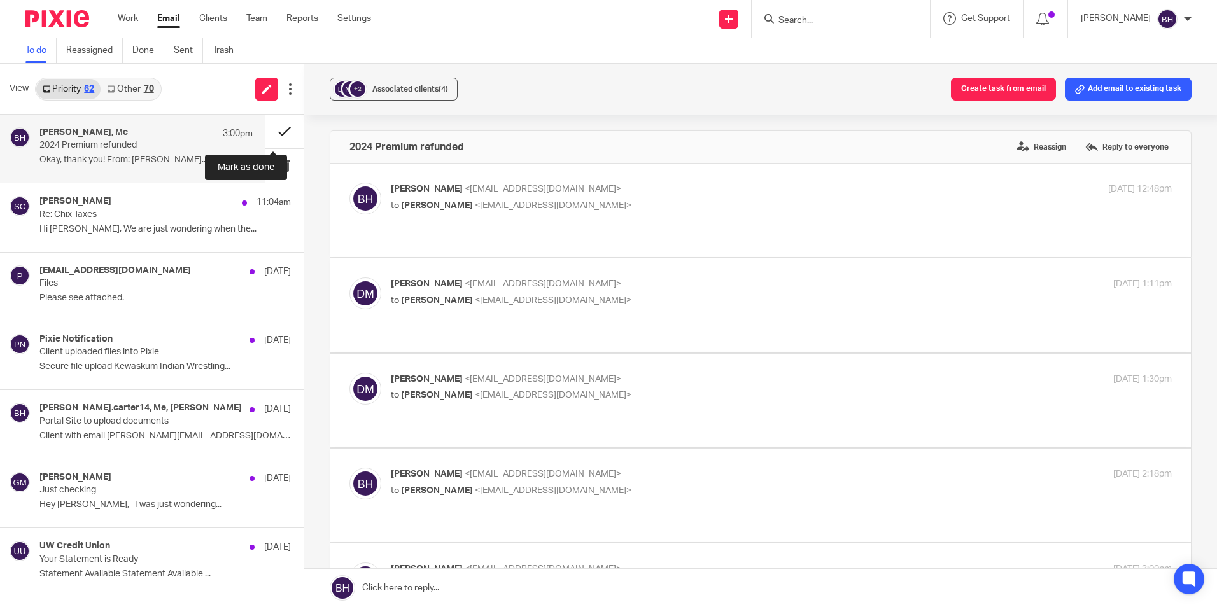
click at [272, 130] on button at bounding box center [284, 132] width 38 height 34
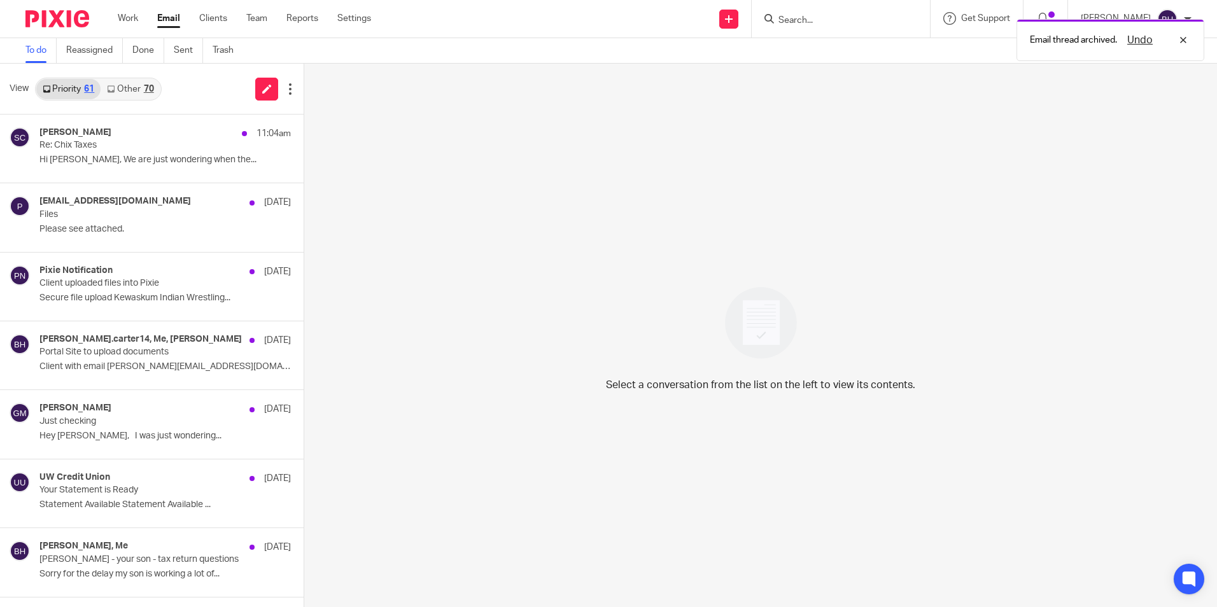
click at [147, 88] on div "70" at bounding box center [149, 89] width 10 height 9
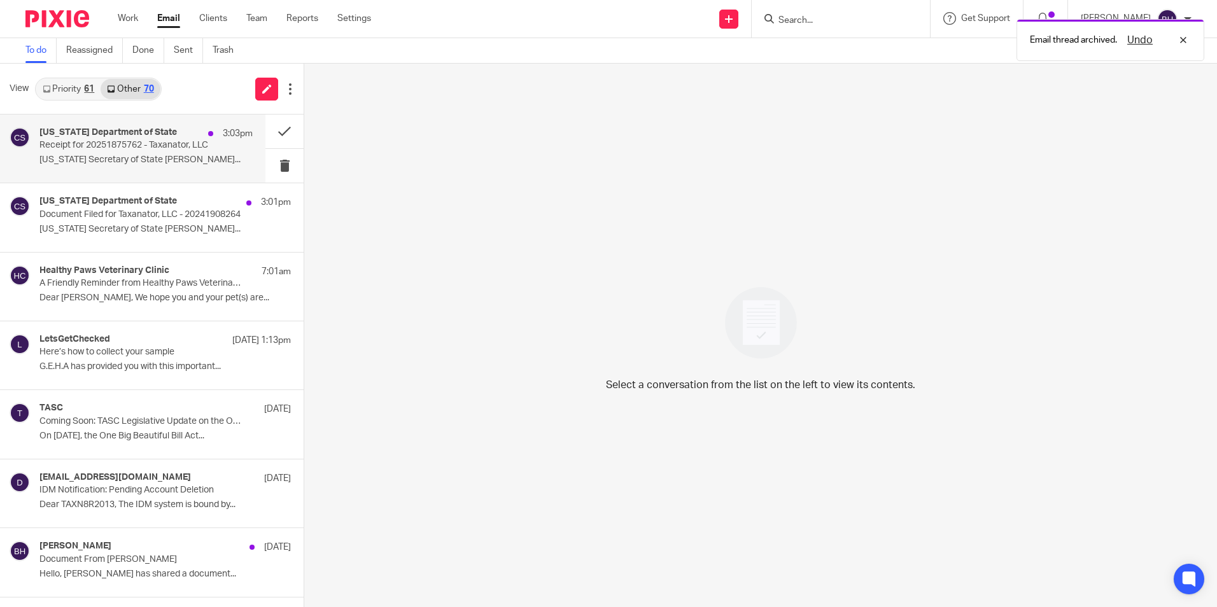
click at [141, 139] on div "Colorado Department of State 3:03pm" at bounding box center [145, 133] width 213 height 13
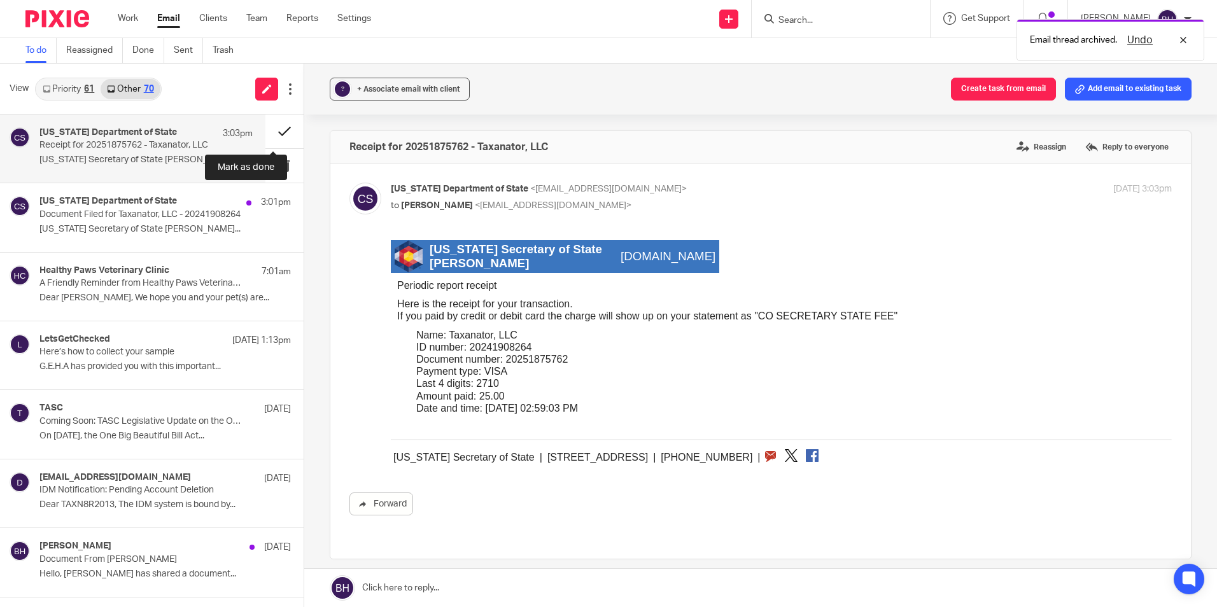
click at [275, 128] on button at bounding box center [284, 132] width 38 height 34
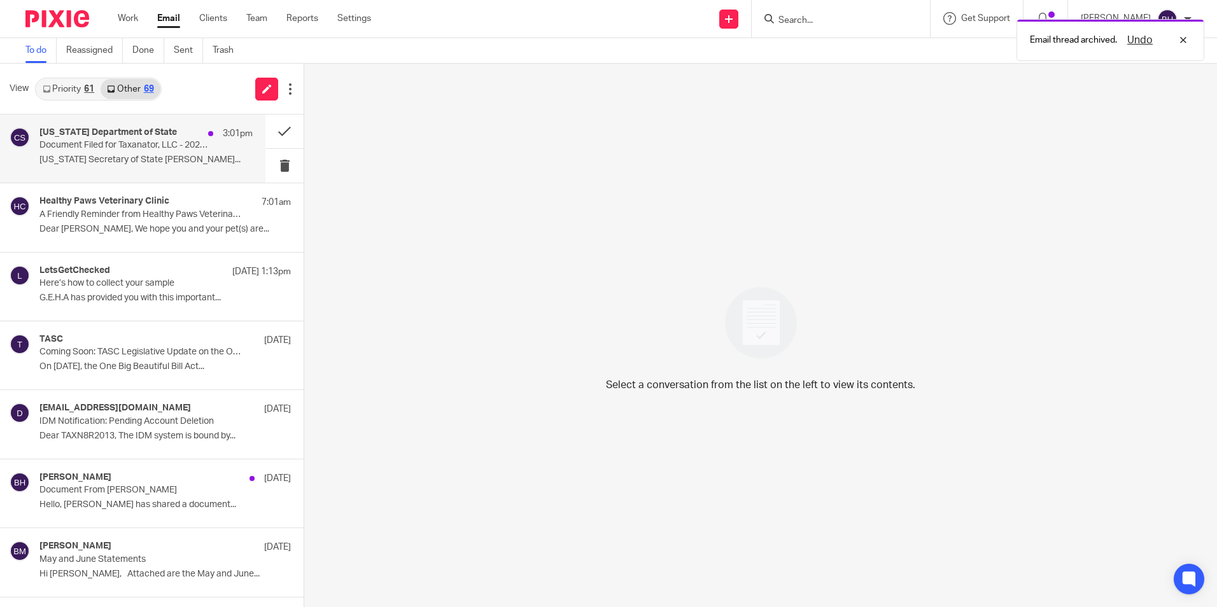
click at [133, 144] on p "Document Filed for Taxanator, LLC - 20241908264" at bounding box center [124, 145] width 171 height 11
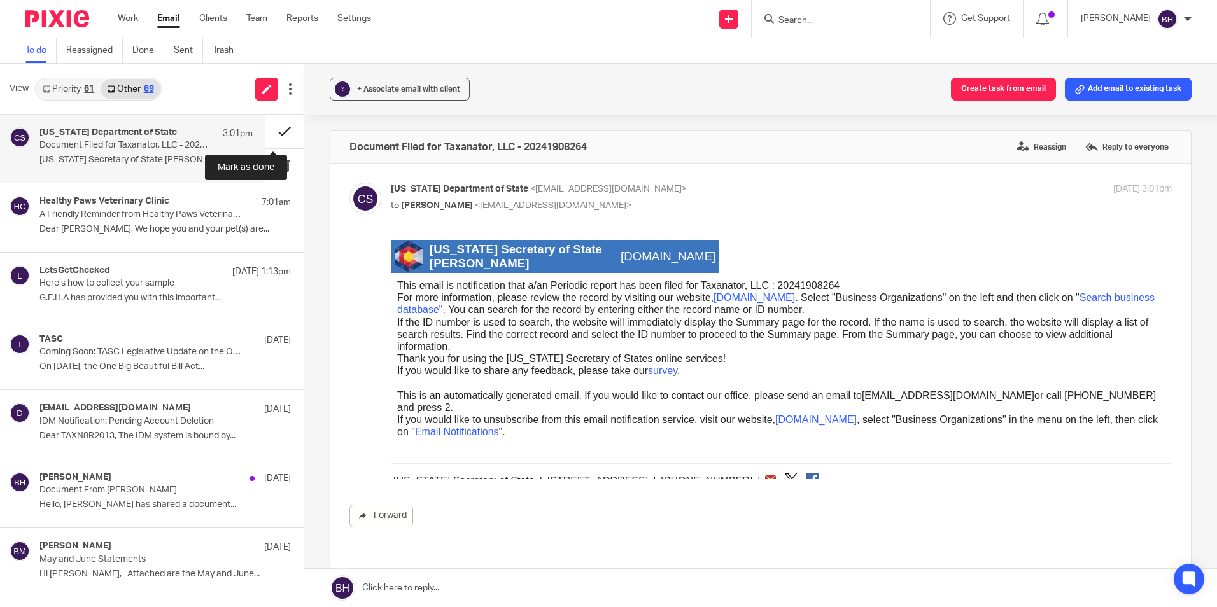
click at [277, 132] on button at bounding box center [284, 132] width 38 height 34
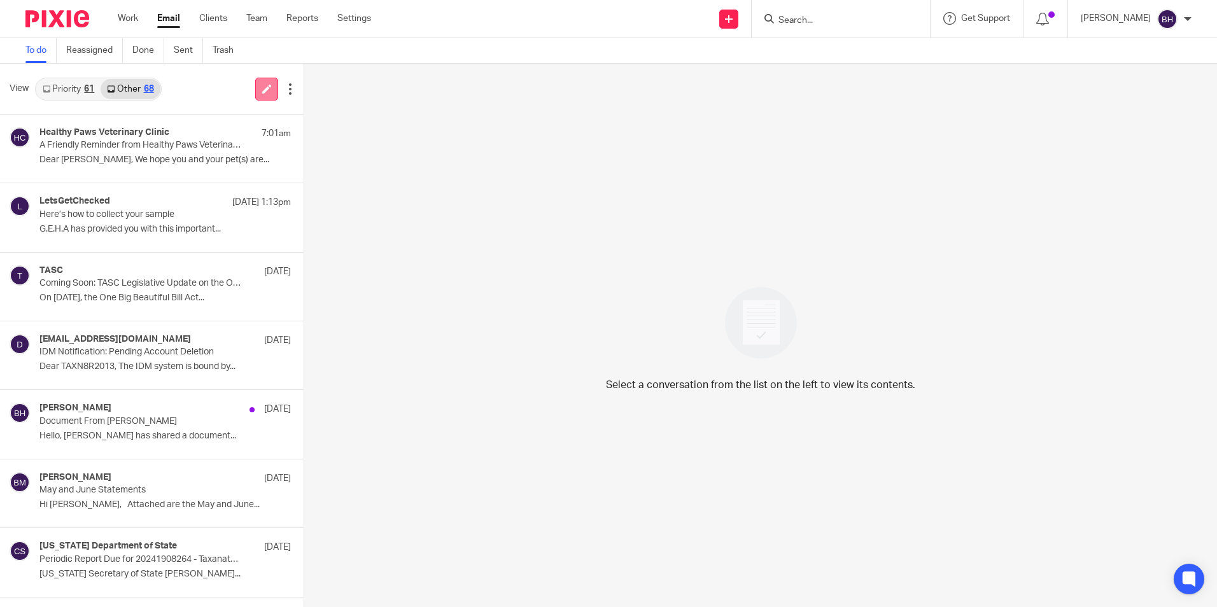
click at [264, 88] on icon at bounding box center [267, 89] width 10 height 10
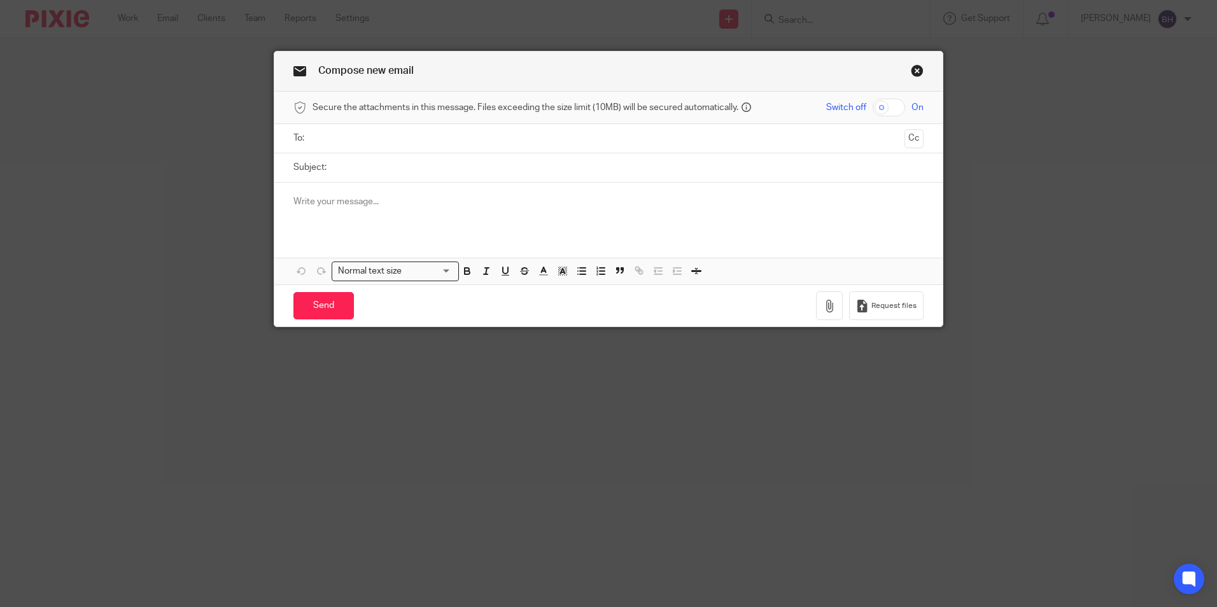
click at [337, 146] on ul at bounding box center [609, 138] width 590 height 21
click at [342, 139] on input "text" at bounding box center [608, 138] width 582 height 15
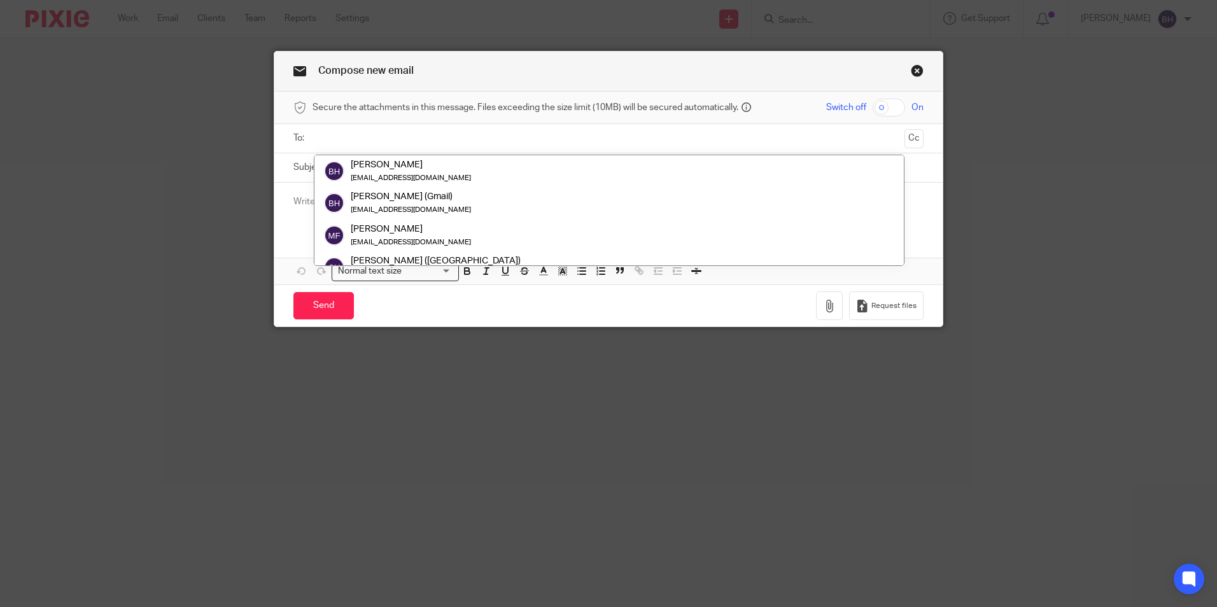
click at [355, 143] on input "text" at bounding box center [608, 138] width 582 height 15
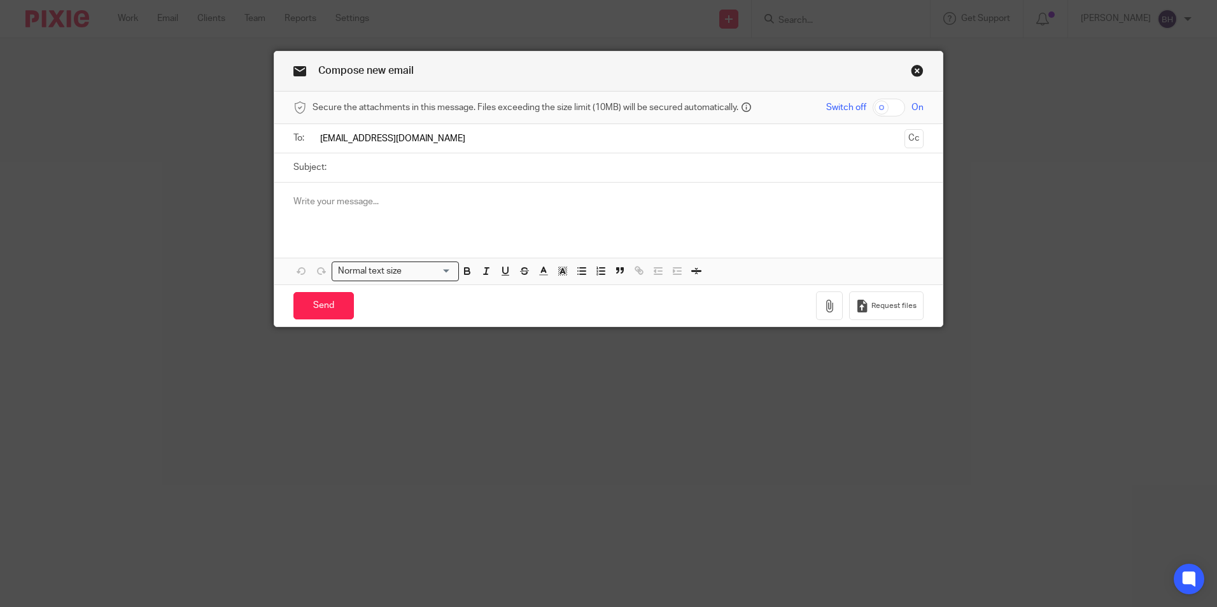
type input "fitfamilyllc@gmail.com"
click at [361, 169] on input "Subject:" at bounding box center [628, 167] width 590 height 29
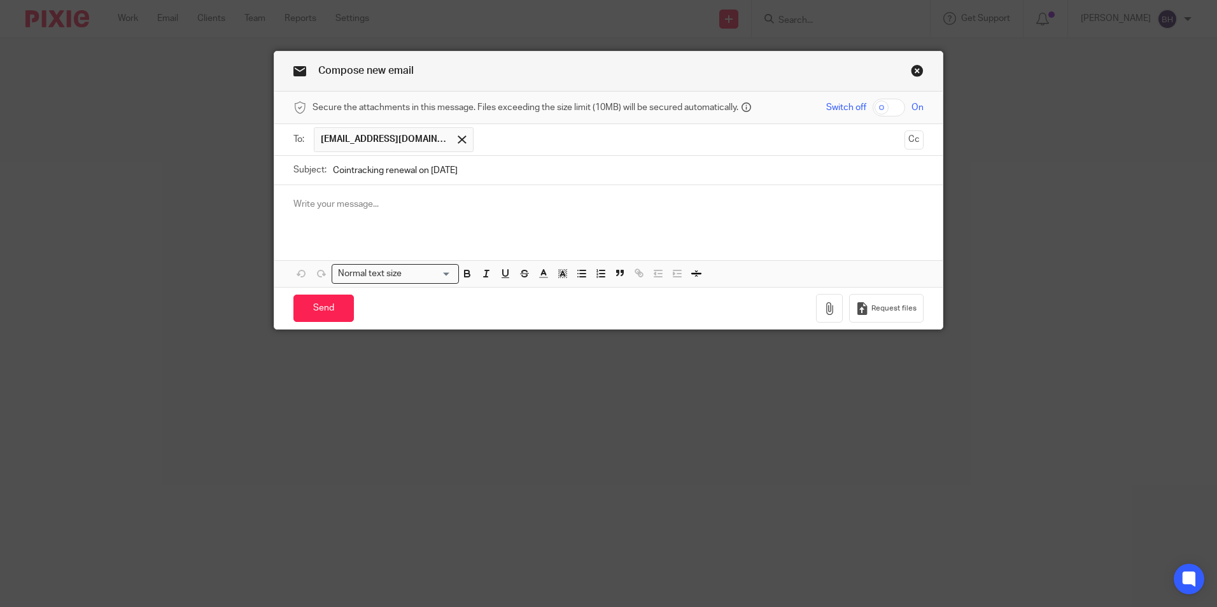
type input "Cointracking renewal on August 15th, 2025"
click at [341, 202] on p at bounding box center [608, 204] width 630 height 13
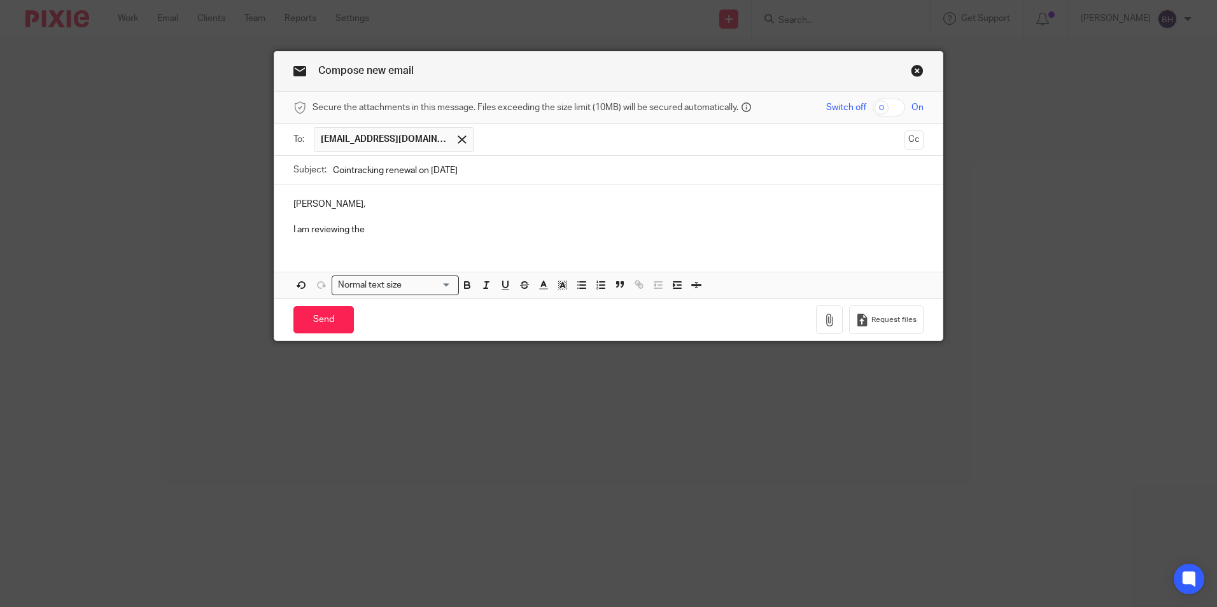
click at [389, 222] on p at bounding box center [608, 217] width 630 height 13
click at [387, 233] on p "I am reviewing the" at bounding box center [608, 229] width 630 height 13
click at [621, 226] on p "I am reviewing the CoinTracking's renewal. The pricing options have changed." at bounding box center [608, 229] width 630 height 13
click at [830, 224] on p "I am reviewing the CoinTracking's renewal. The pricing options have changed. Pl…" at bounding box center [608, 229] width 630 height 13
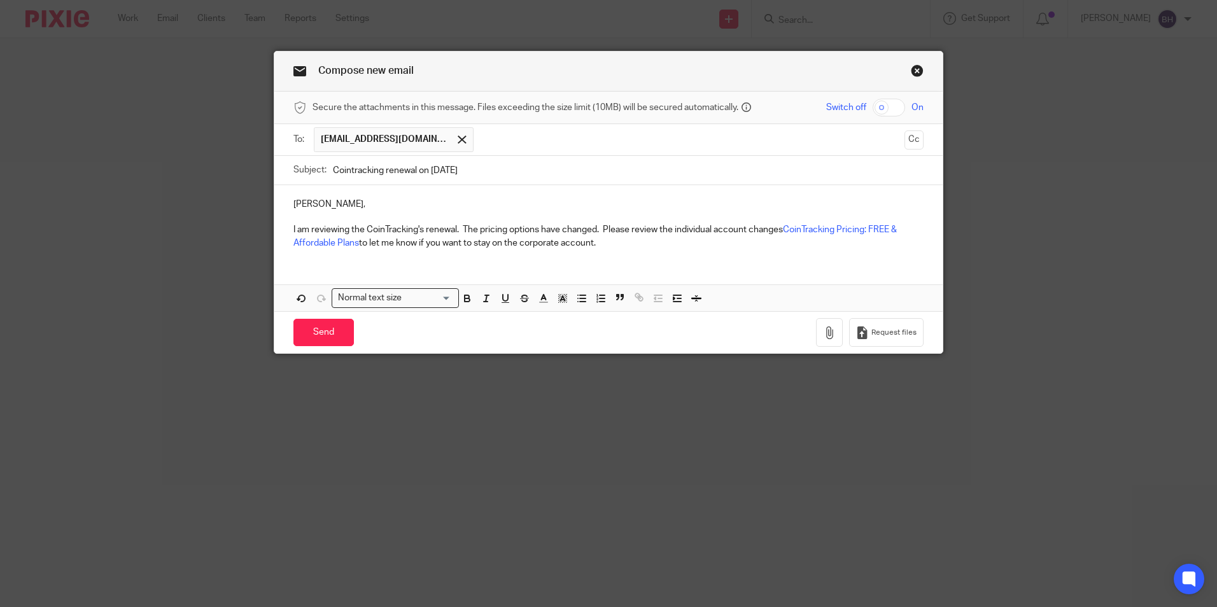
click at [645, 243] on p "I am reviewing the CoinTracking's renewal. The pricing options have changed. Pl…" at bounding box center [608, 236] width 630 height 26
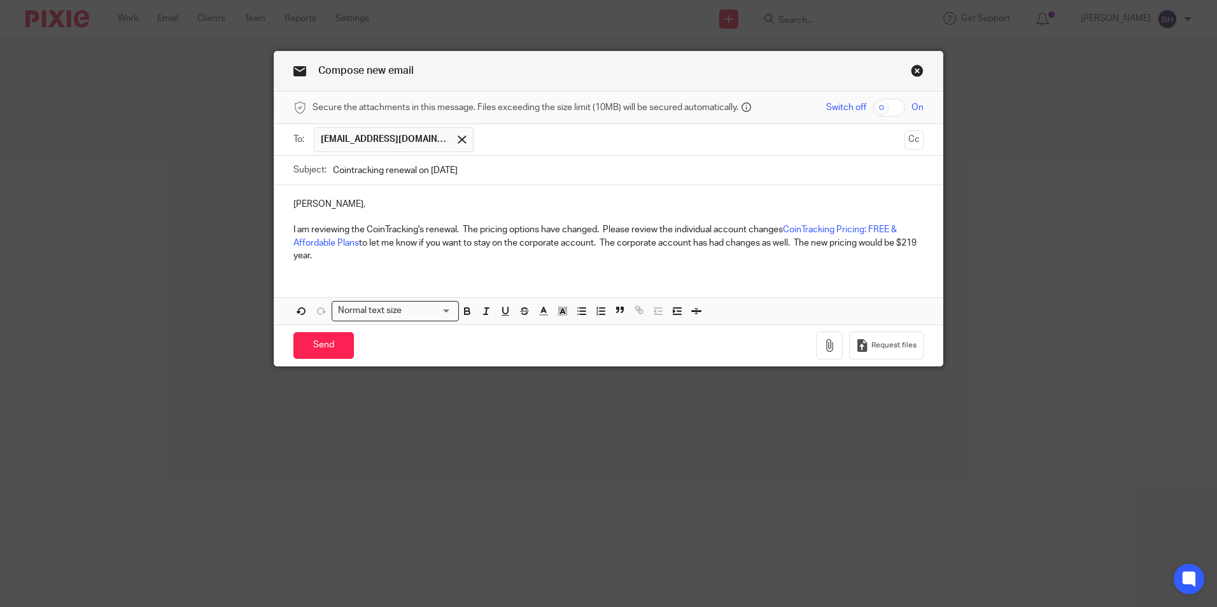
click at [307, 252] on p "I am reviewing the CoinTracking's renewal. The pricing options have changed. Pl…" at bounding box center [608, 242] width 630 height 39
click at [310, 255] on p "I am reviewing the CoinTracking's renewal. The pricing options have changed. Pl…" at bounding box center [608, 242] width 630 height 39
click at [828, 242] on p "I am reviewing the CoinTracking's renewal. The pricing options have changed. Pl…" at bounding box center [608, 242] width 630 height 39
click at [410, 254] on p "I am reviewing the CoinTracking's renewal. The pricing options have changed. Pl…" at bounding box center [608, 242] width 630 height 39
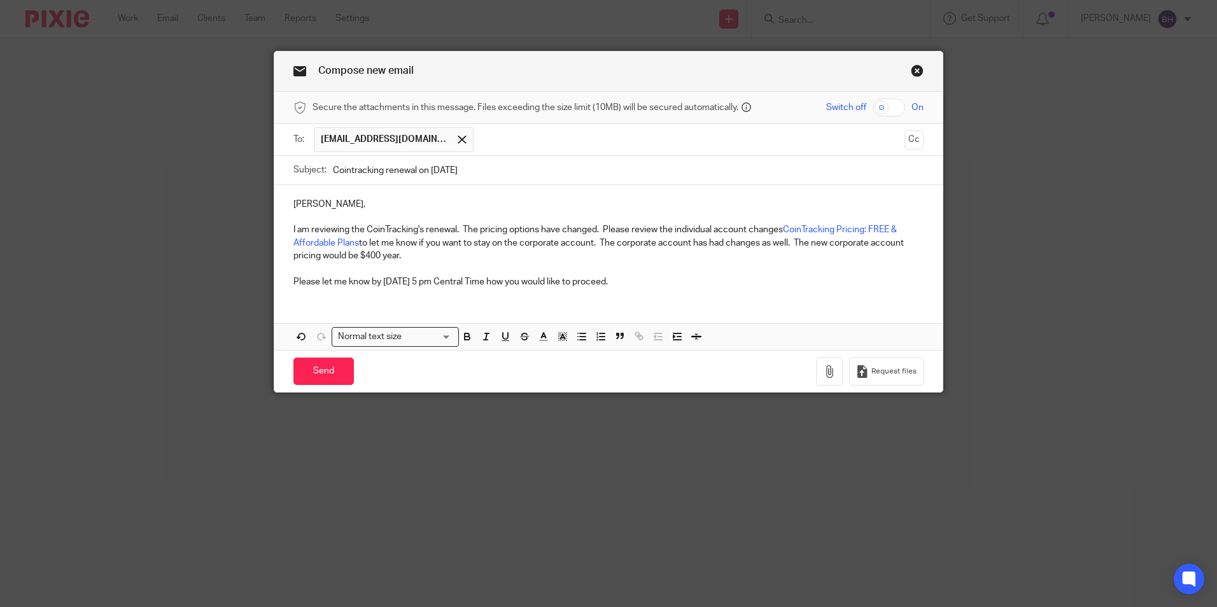
click at [681, 279] on p "Please let me know by August 13th, 2025, 5 pm Central Time how you would like t…" at bounding box center [608, 281] width 630 height 13
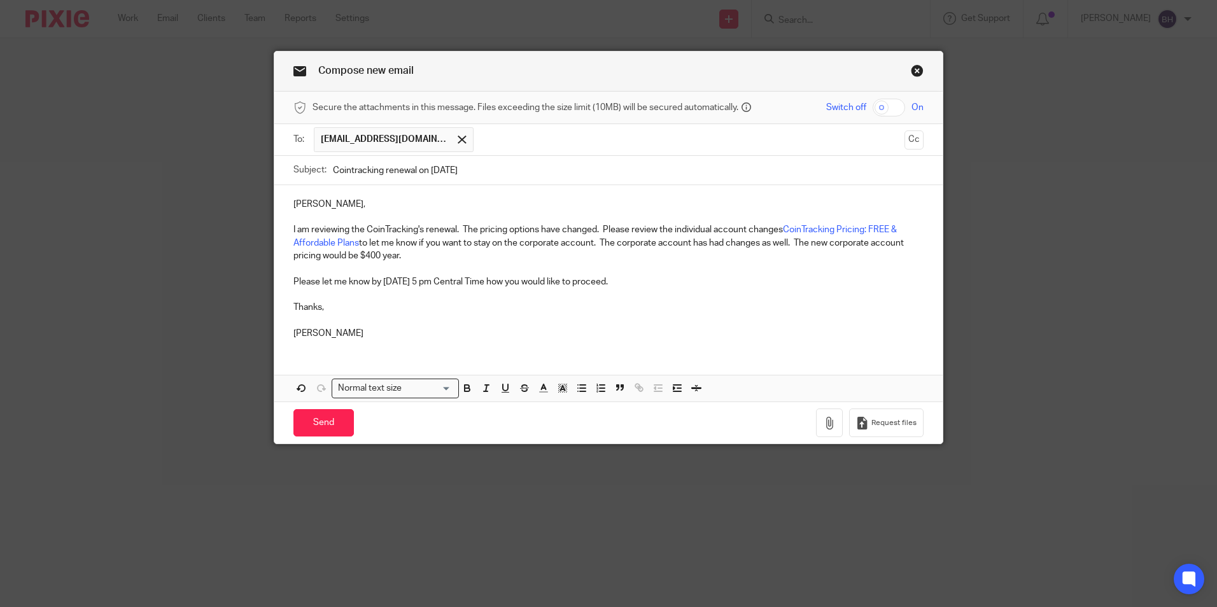
click at [601, 227] on p "I am reviewing the CoinTracking's renewal. The pricing options have changed. Pl…" at bounding box center [608, 242] width 630 height 39
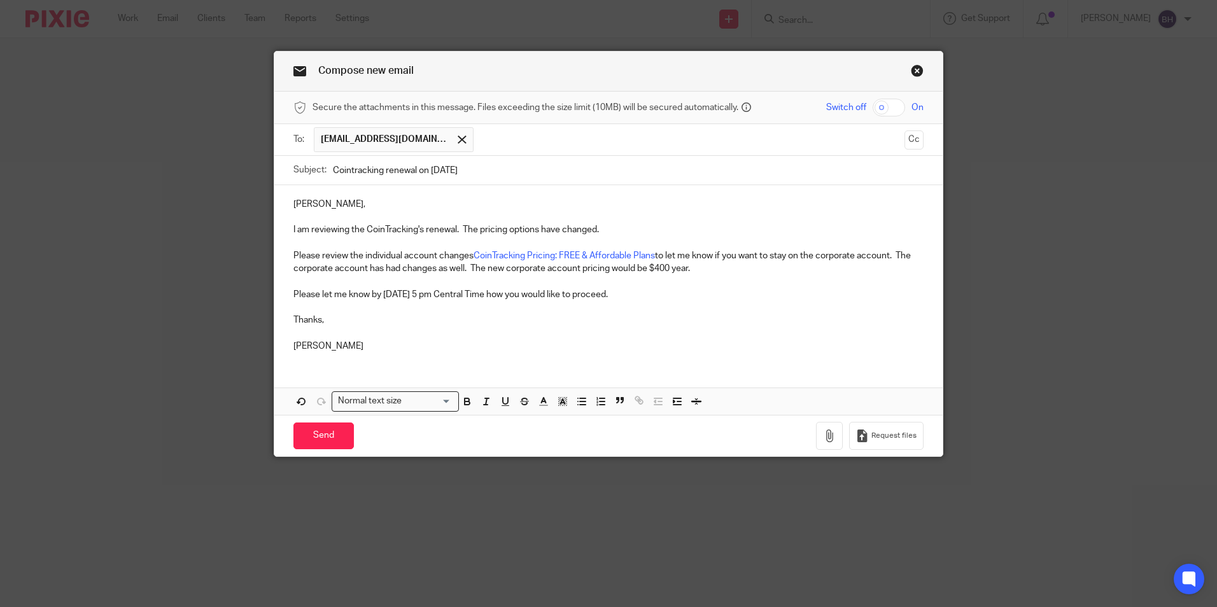
click at [711, 270] on p "Please review the individual account changes CoinTracking Pricing: FREE & Affor…" at bounding box center [608, 262] width 630 height 26
click at [310, 435] on input "Send" at bounding box center [323, 435] width 60 height 27
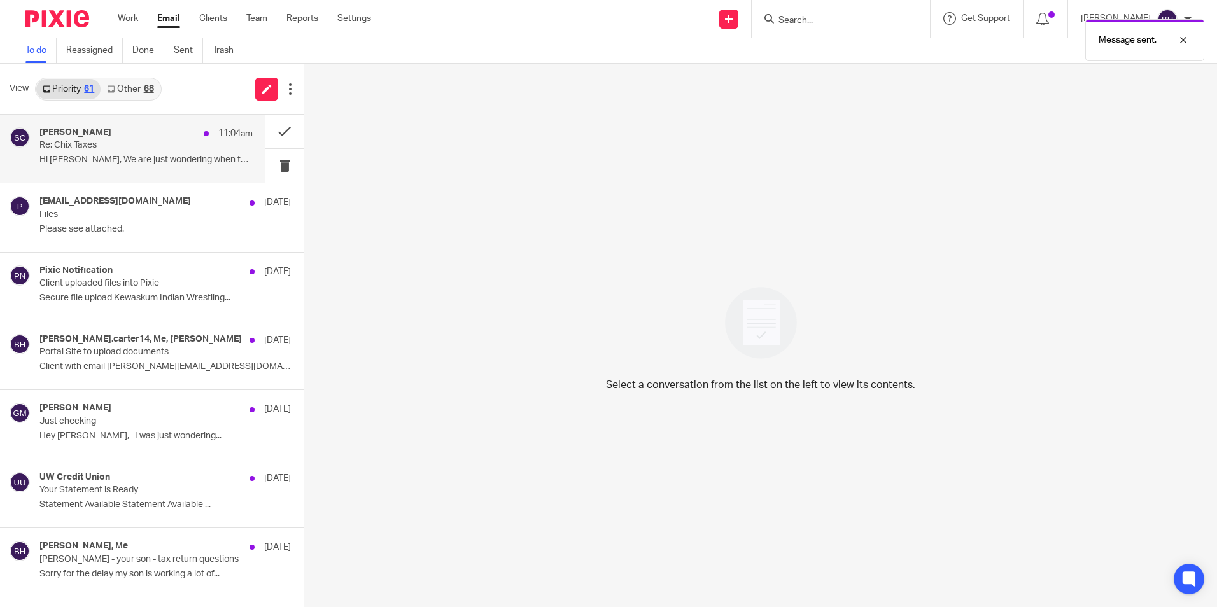
click at [112, 145] on p "Re: Chix Taxes" at bounding box center [124, 145] width 171 height 11
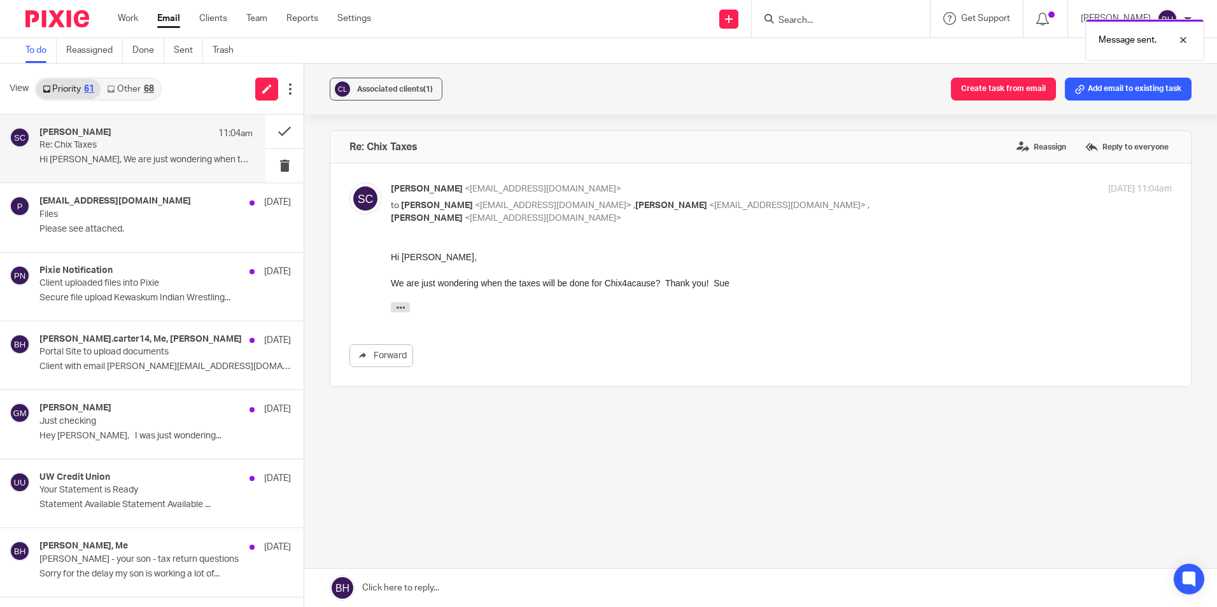
click at [466, 584] on link at bounding box center [760, 588] width 912 height 38
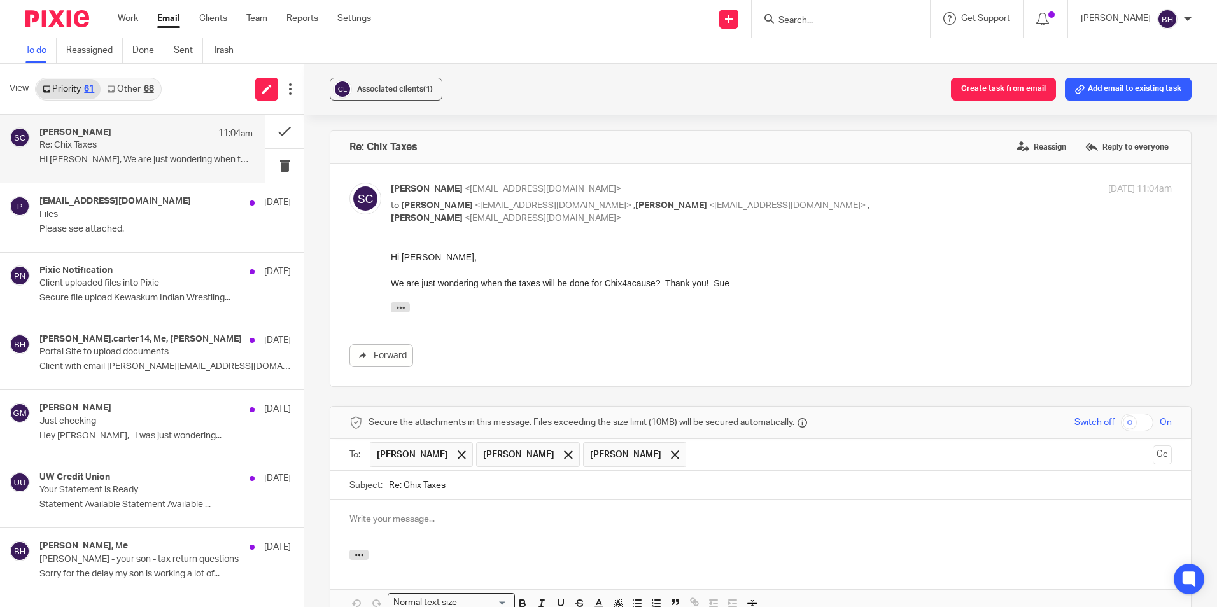
scroll to position [167, 0]
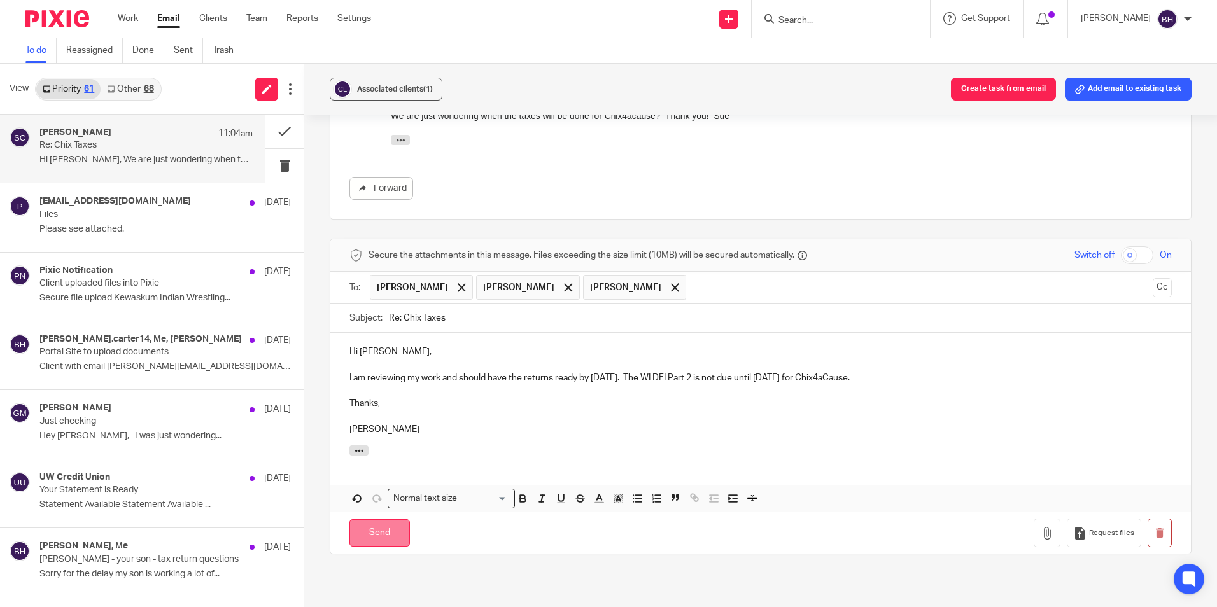
click at [394, 538] on input "Send" at bounding box center [379, 532] width 60 height 27
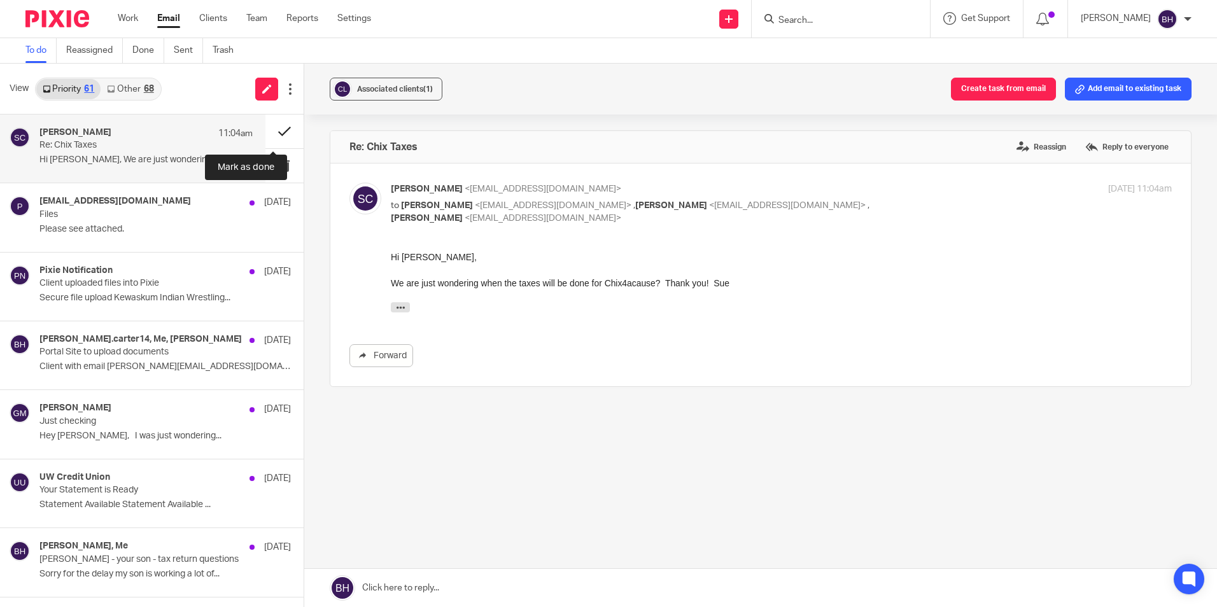
click at [272, 137] on button at bounding box center [284, 132] width 38 height 34
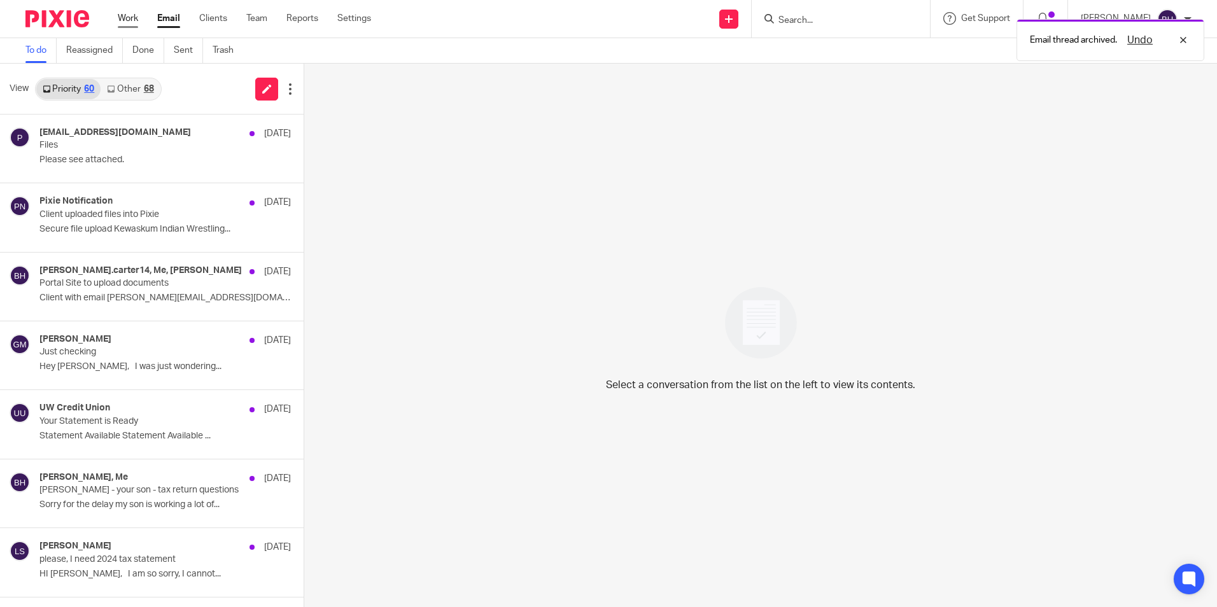
click at [134, 16] on link "Work" at bounding box center [128, 18] width 20 height 13
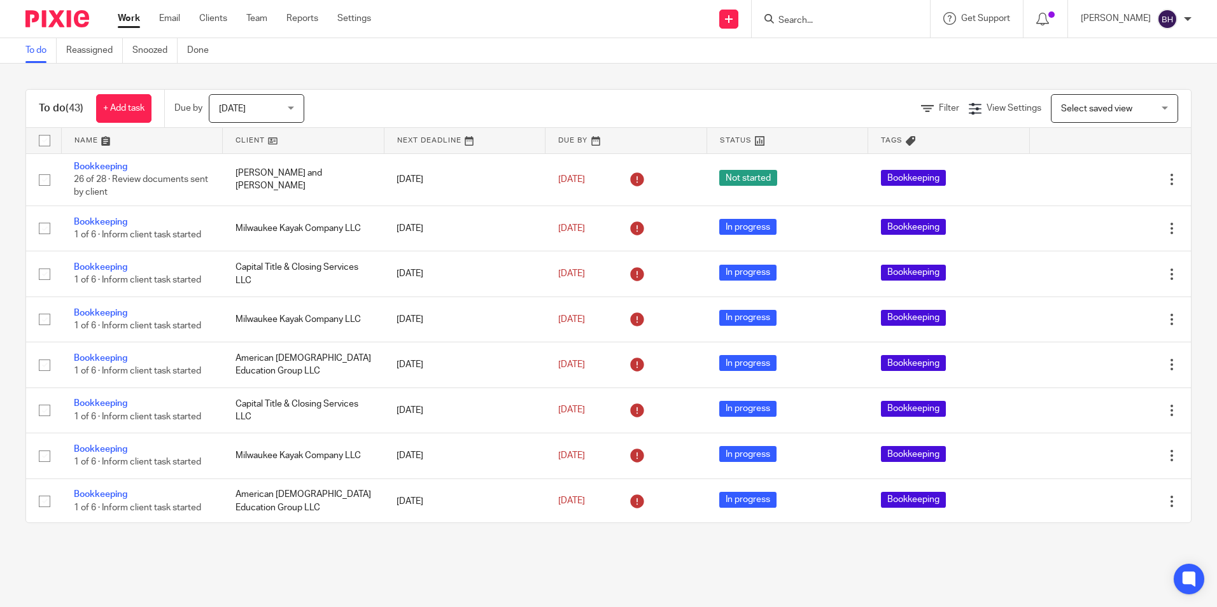
click at [251, 102] on span "[DATE]" at bounding box center [252, 108] width 67 height 27
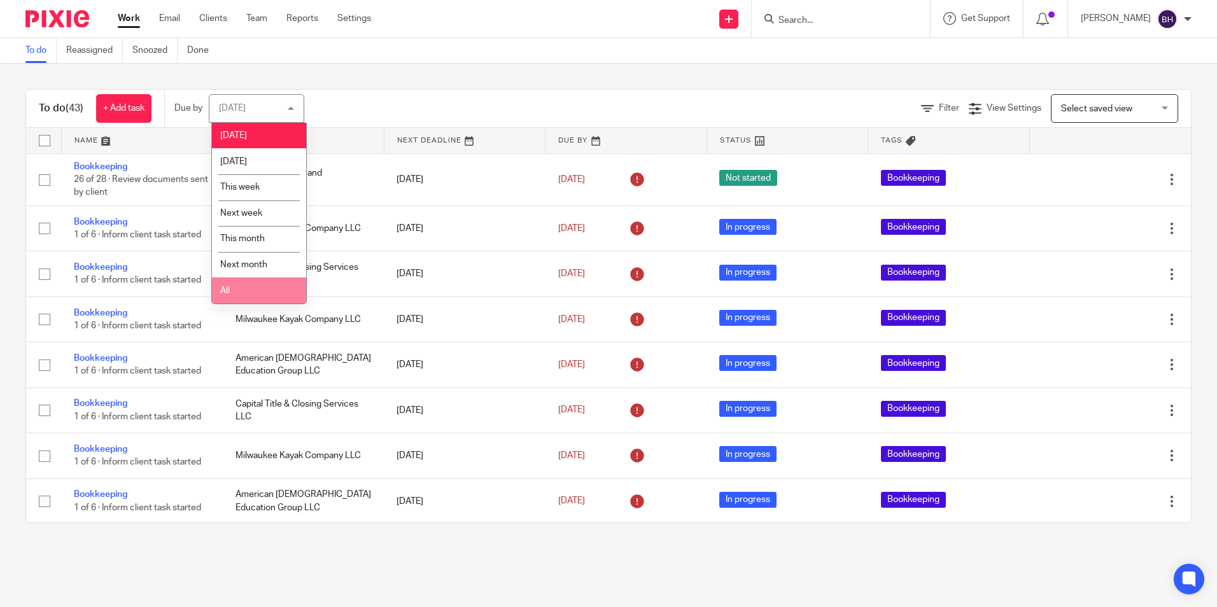
click at [249, 282] on li "All" at bounding box center [259, 290] width 94 height 26
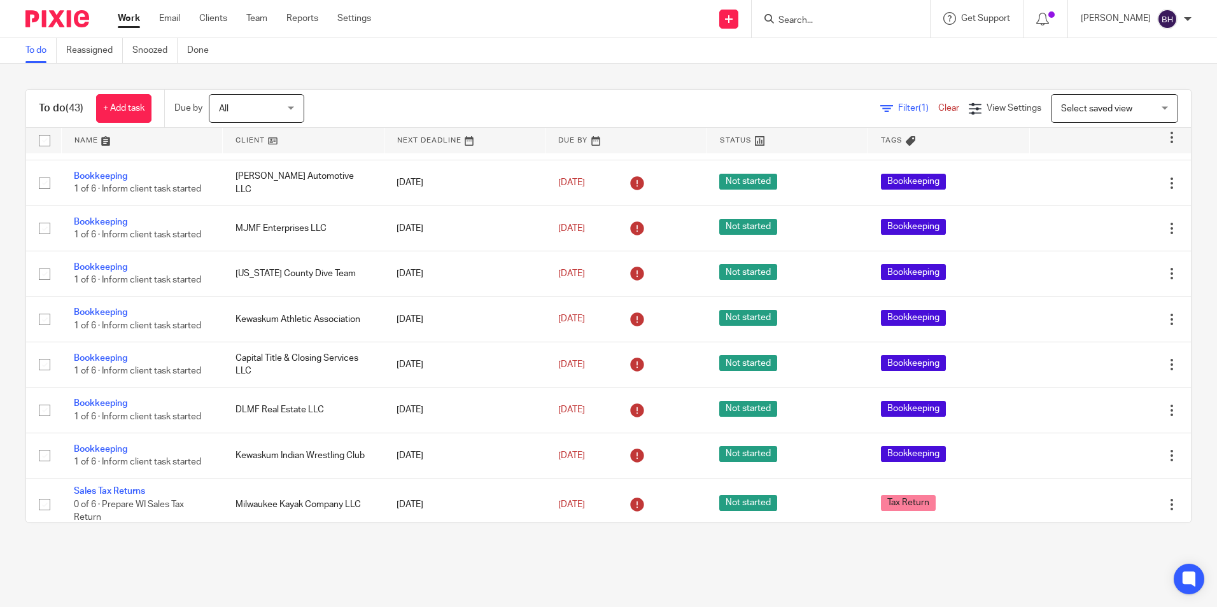
scroll to position [1599, 0]
